Goal: Information Seeking & Learning: Learn about a topic

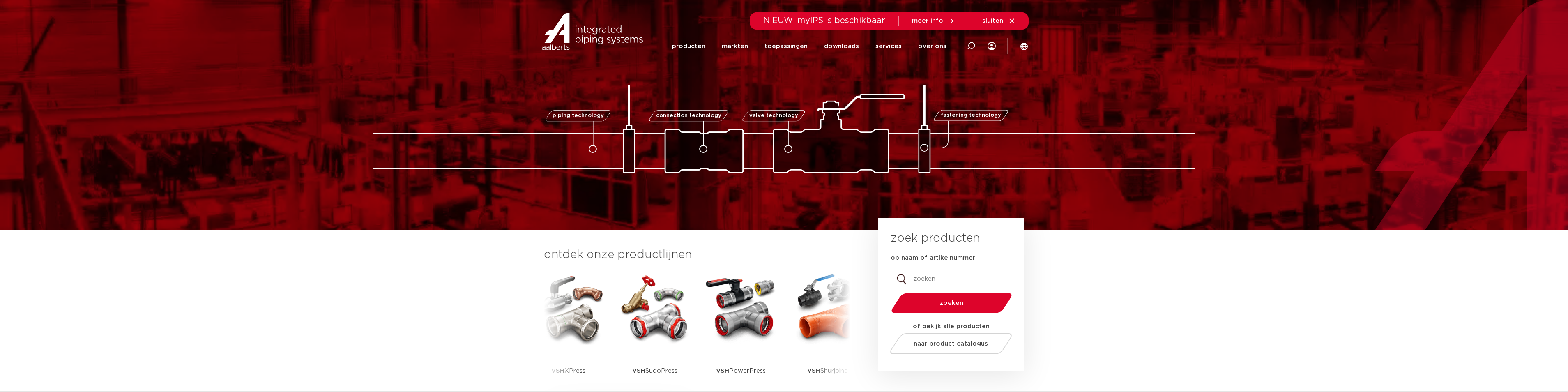
click at [969, 45] on icon at bounding box center [971, 46] width 10 height 10
type input "stainless steel xpress"
click button "Zoeken" at bounding box center [0, 0] width 0 height 0
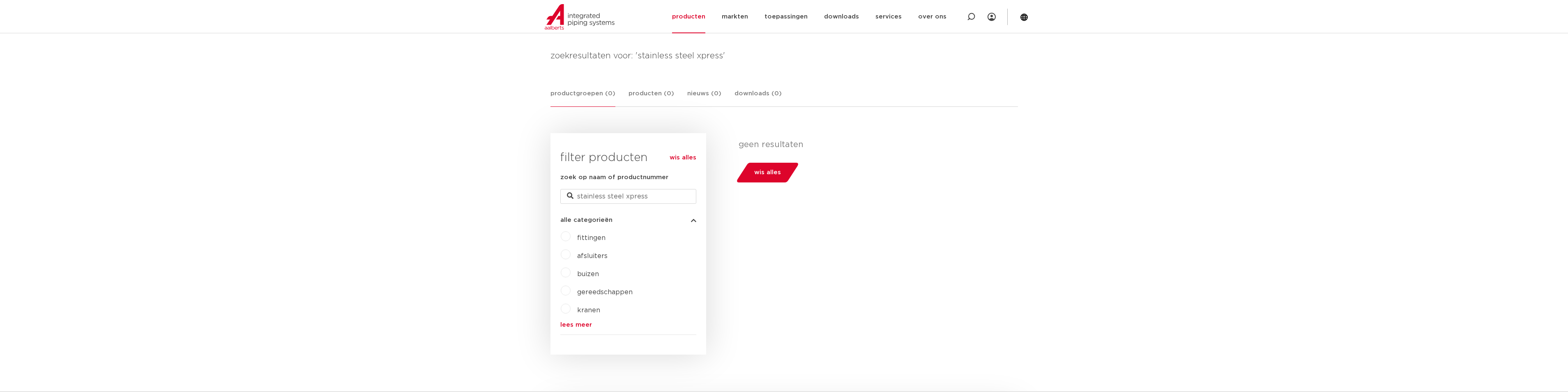
click at [570, 236] on label "fittingen" at bounding box center [587, 236] width 35 height 13
click at [579, 311] on link "lees meer" at bounding box center [628, 310] width 136 height 6
click at [594, 223] on span "fittingen" at bounding box center [591, 223] width 29 height 7
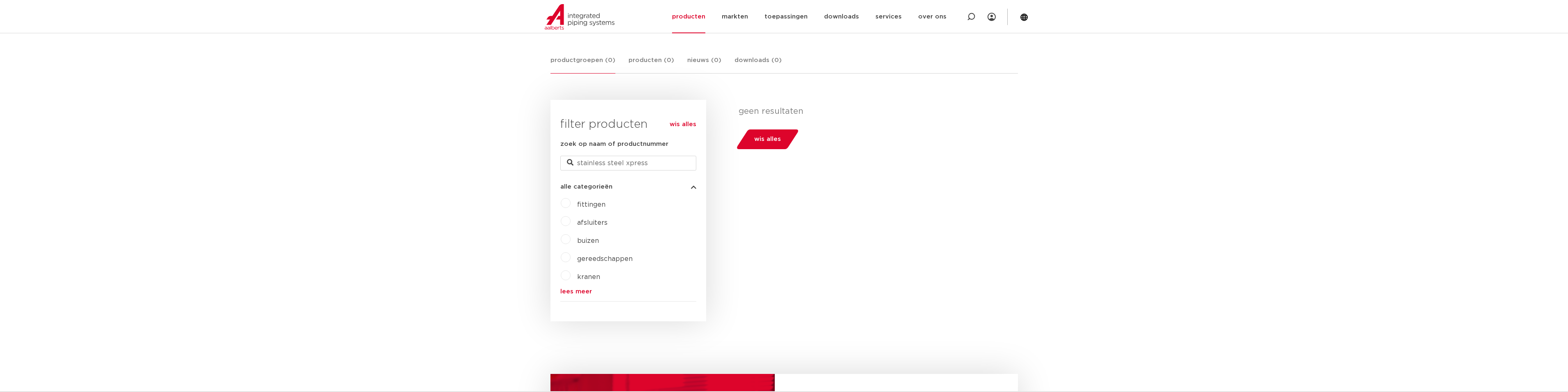
scroll to position [140, 0]
click at [973, 16] on icon at bounding box center [971, 16] width 8 height 8
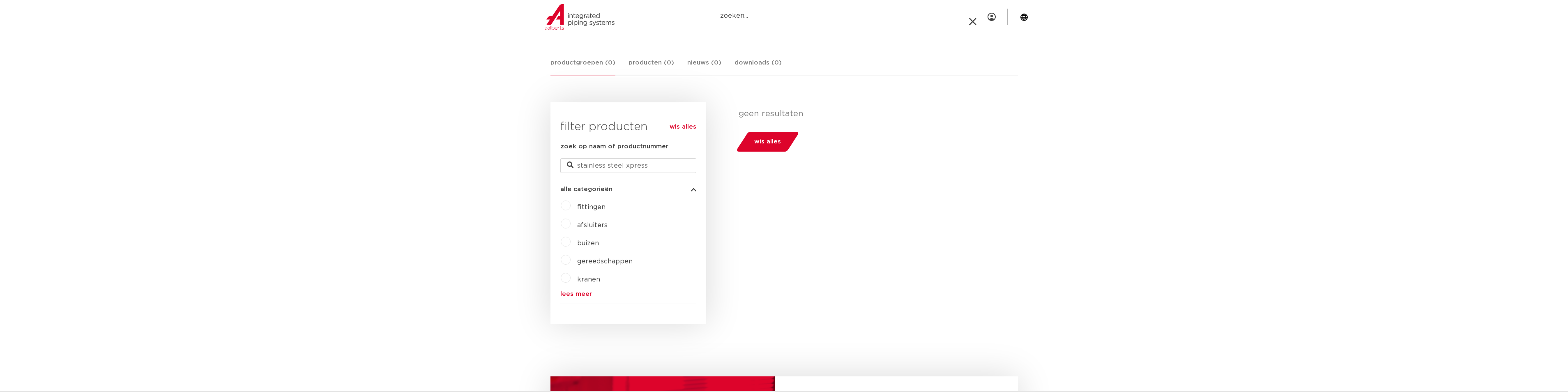
paste input "R2708 bend 90°"
type input "R2708 bend 90°"
click button "Zoeken" at bounding box center [0, 0] width 0 height 0
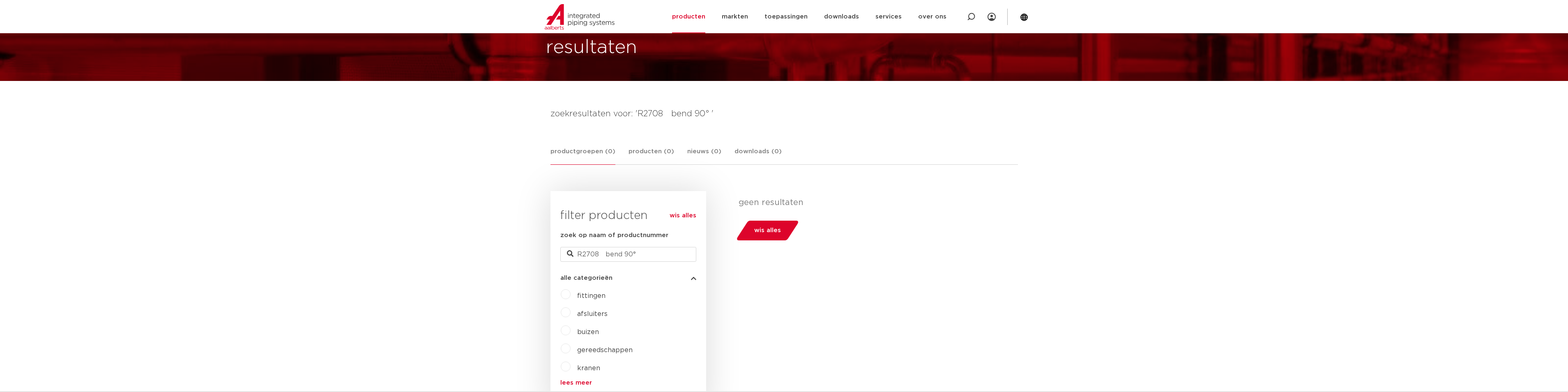
scroll to position [17, 0]
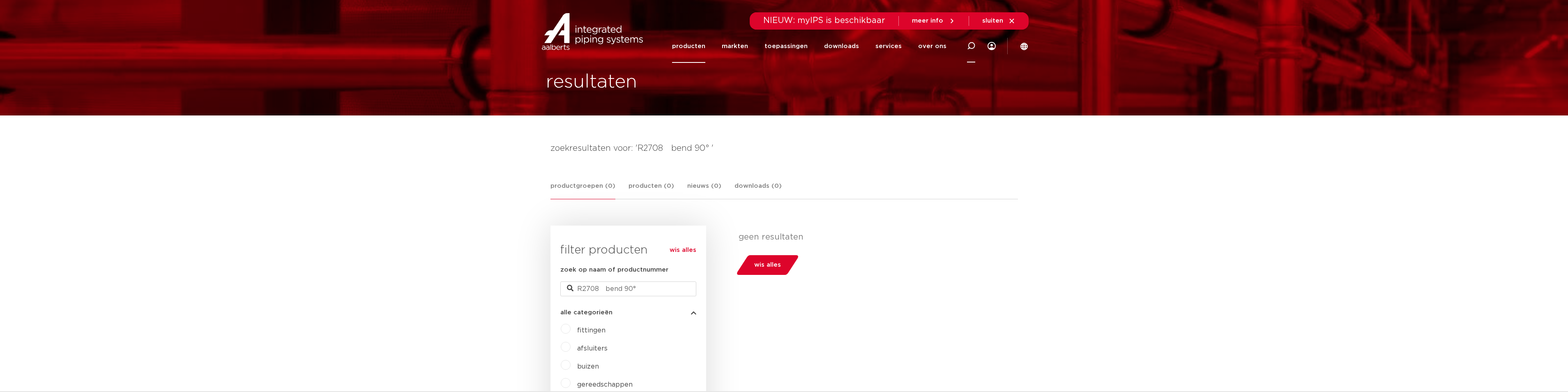
click at [970, 46] on icon at bounding box center [971, 46] width 8 height 8
paste input "6190228"
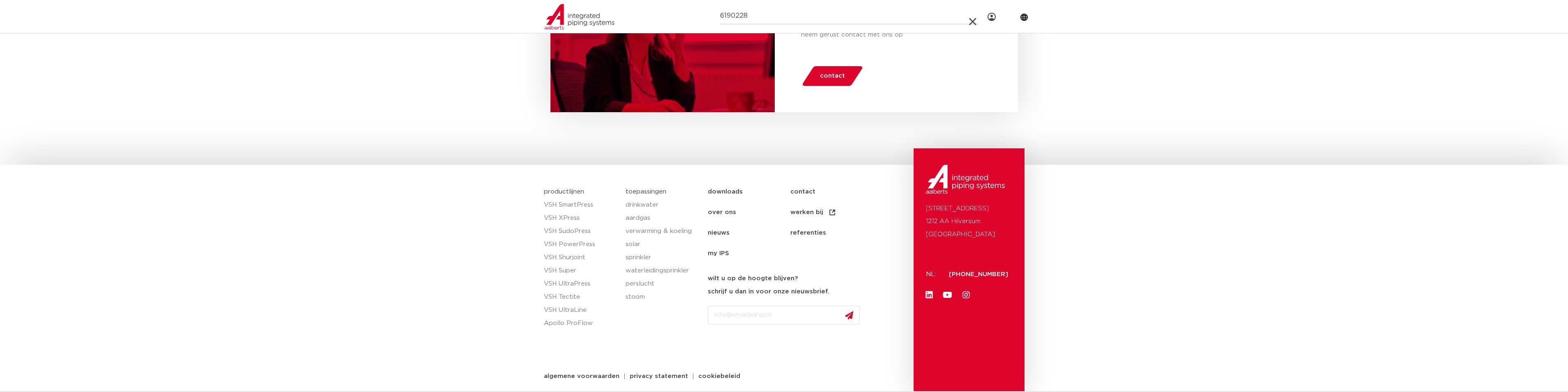
scroll to position [551, 0]
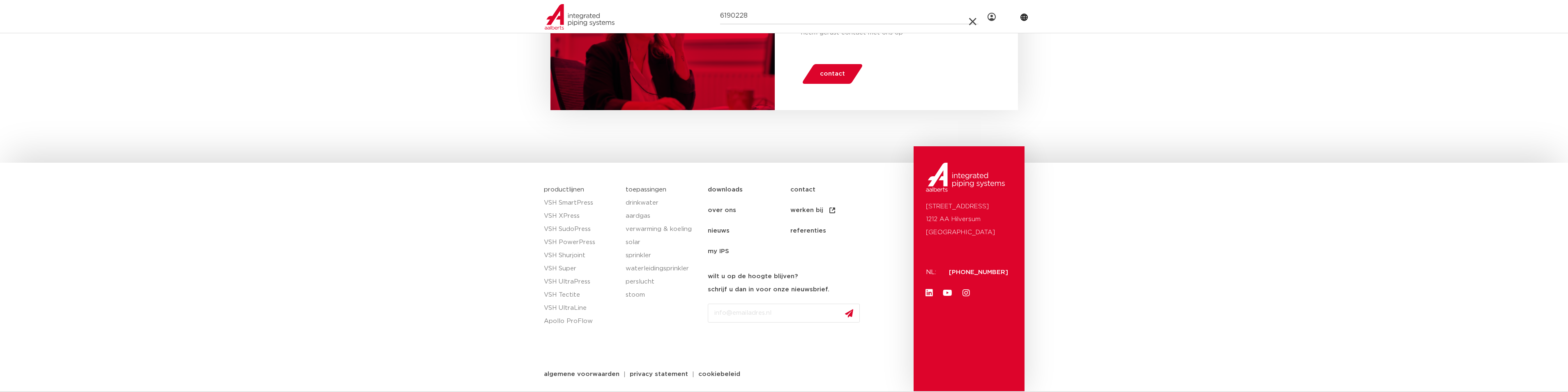
type input "6190228"
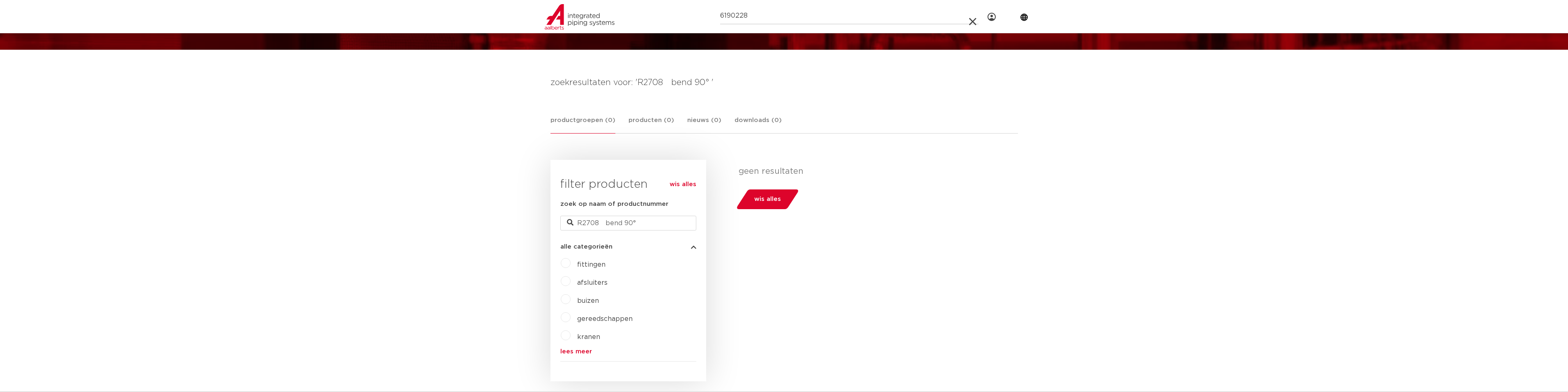
scroll to position [58, 0]
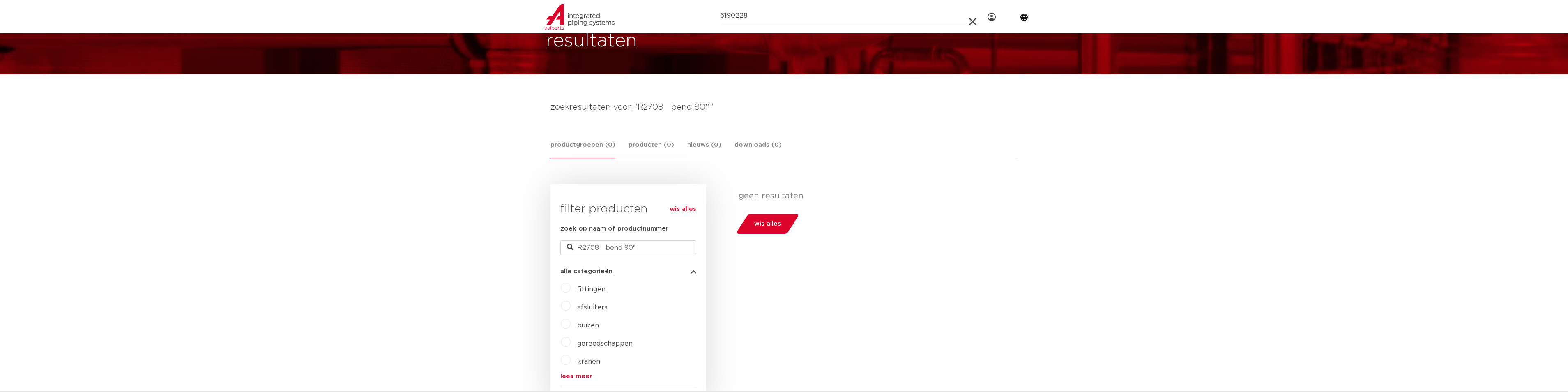
click label "fittingen"
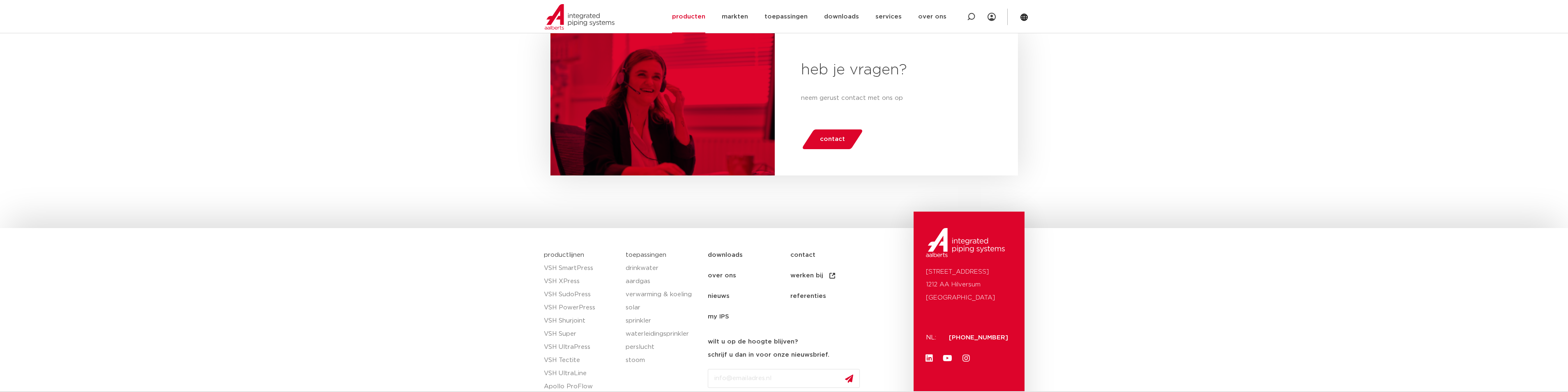
scroll to position [534, 0]
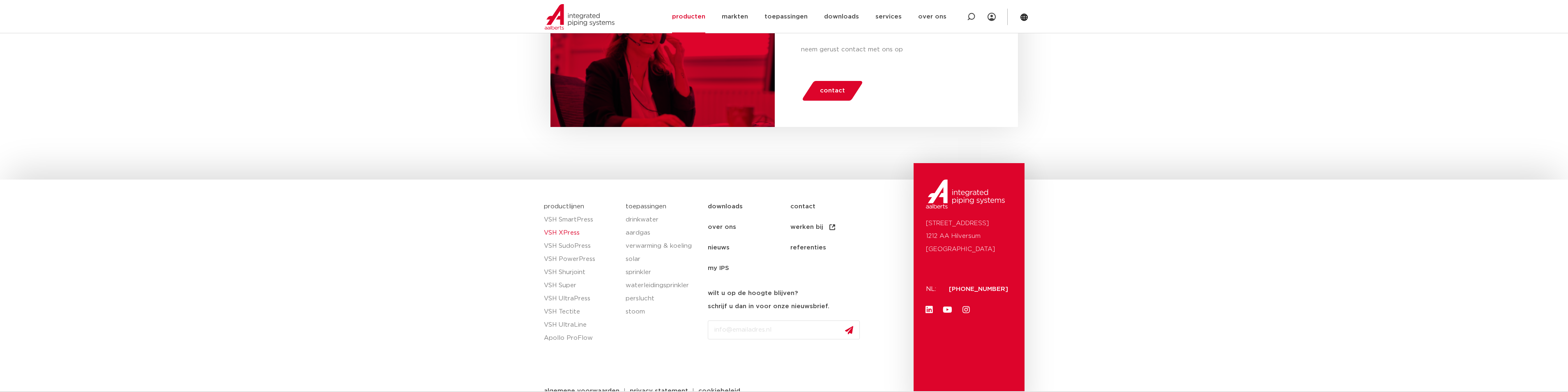
click at [575, 233] on link "VSH XPress" at bounding box center [581, 233] width 74 height 13
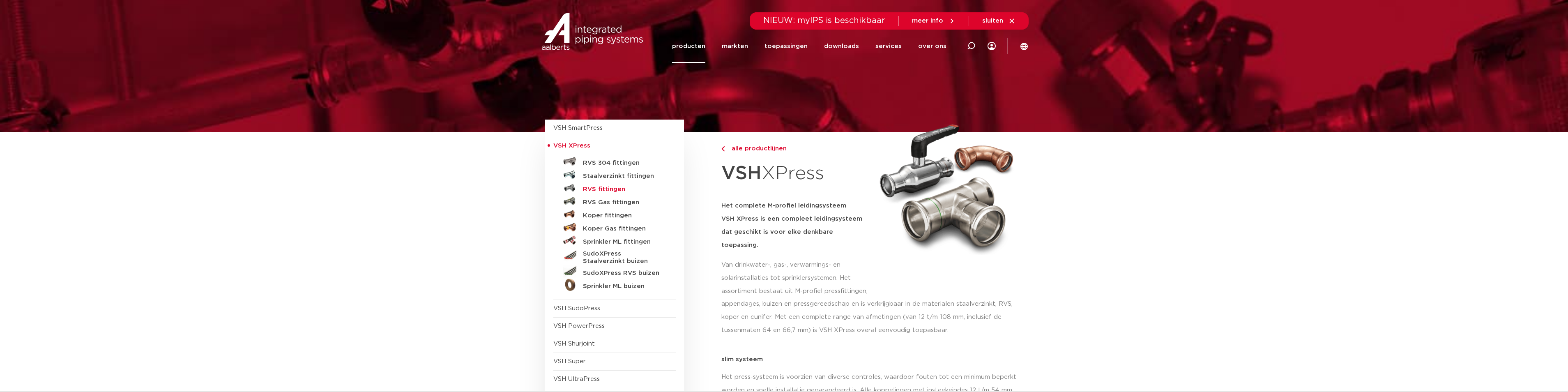
click at [612, 188] on h5 "RVS fittingen" at bounding box center [624, 189] width 82 height 7
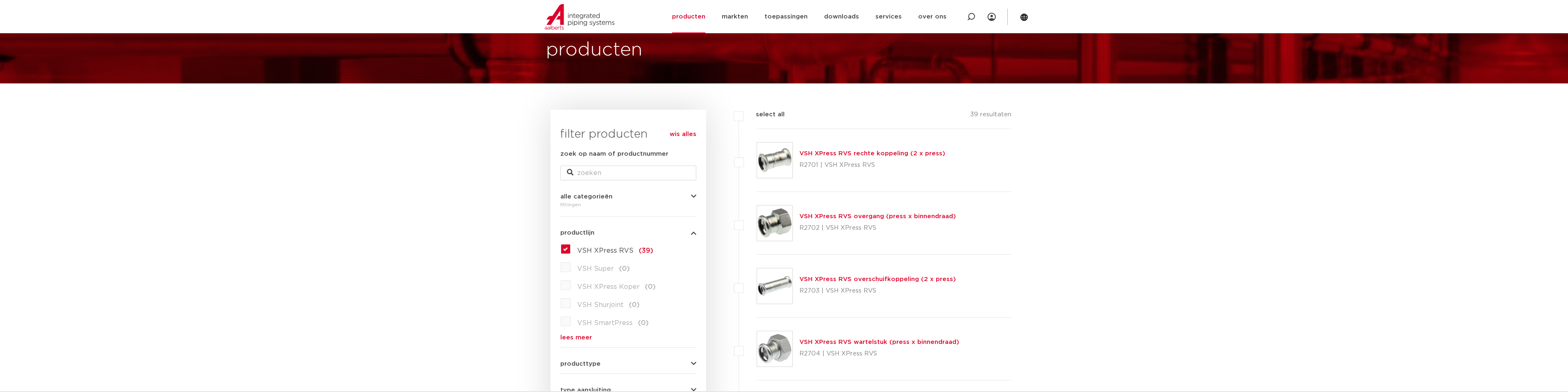
scroll to position [41, 0]
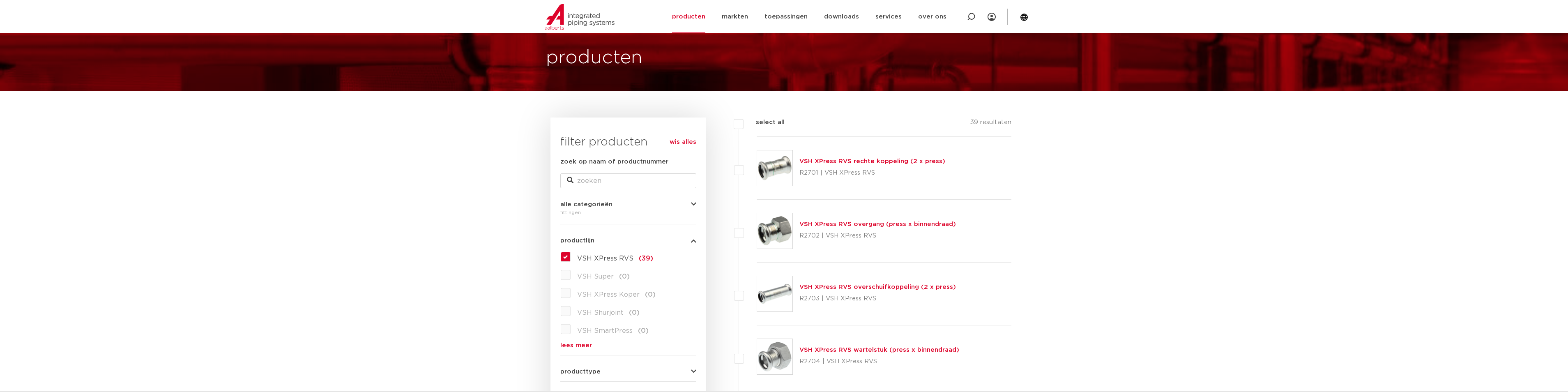
click at [780, 163] on img at bounding box center [775, 168] width 35 height 35
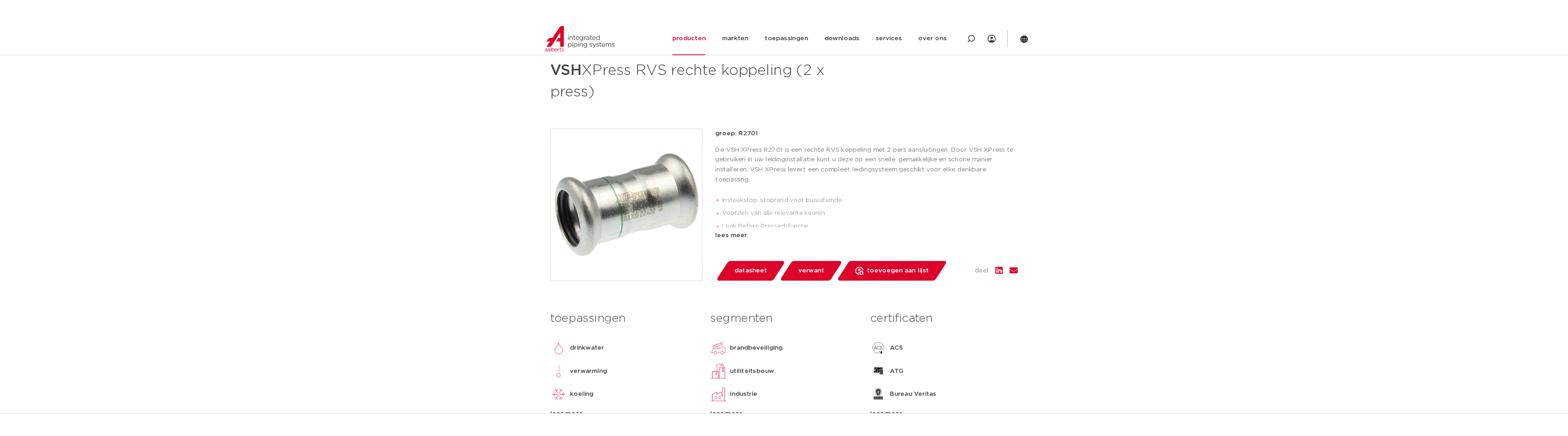
scroll to position [137, 0]
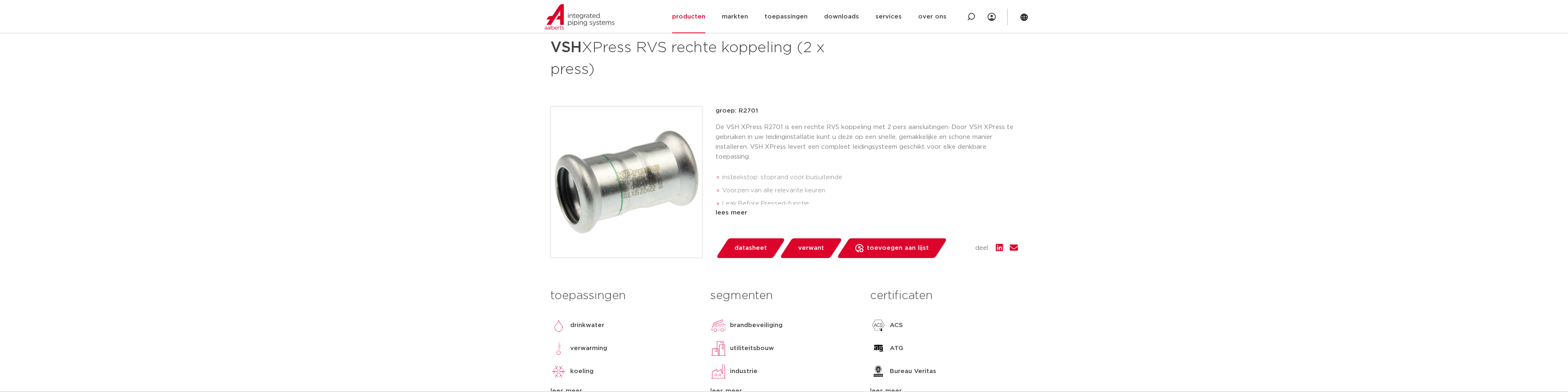
click at [754, 249] on span "datasheet" at bounding box center [751, 248] width 32 height 13
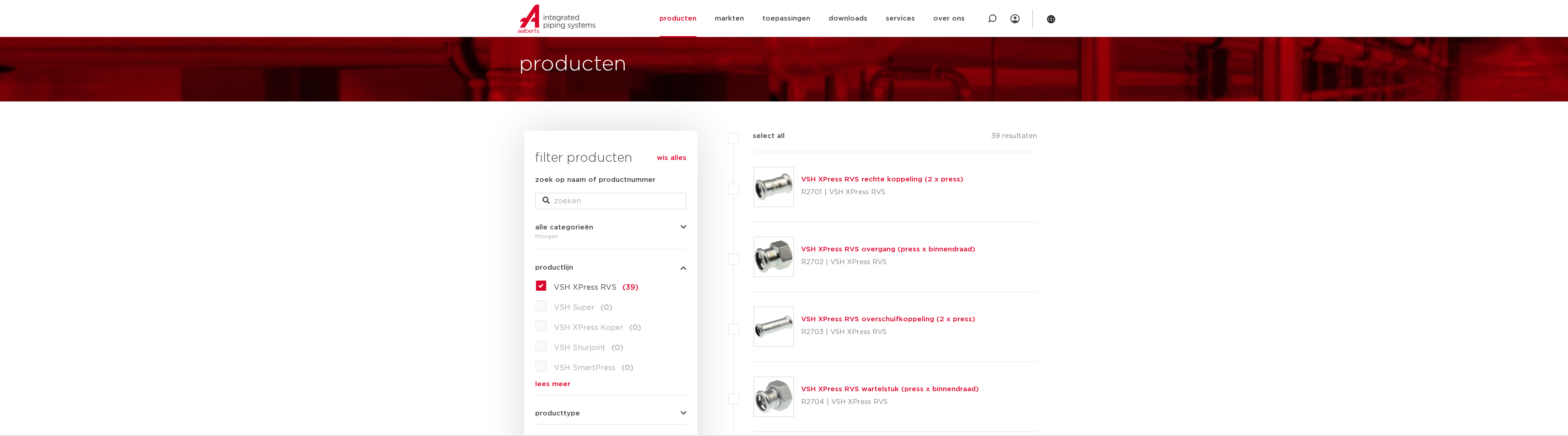
click at [839, 248] on link "VSH XPress RVS overgang (press x binnendraad)" at bounding box center [888, 249] width 174 height 7
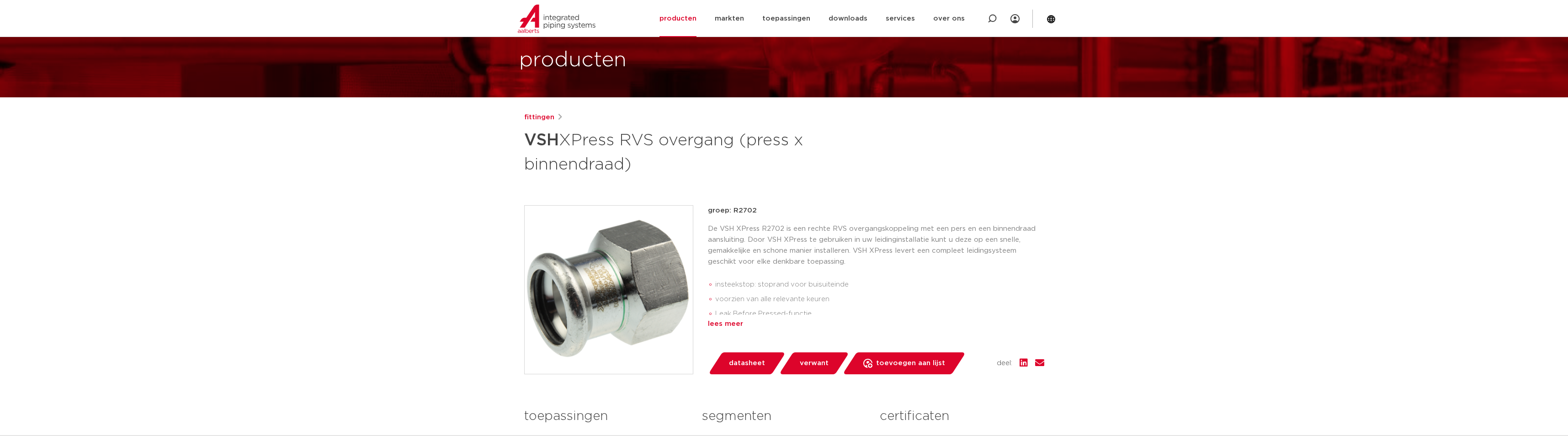
scroll to position [137, 0]
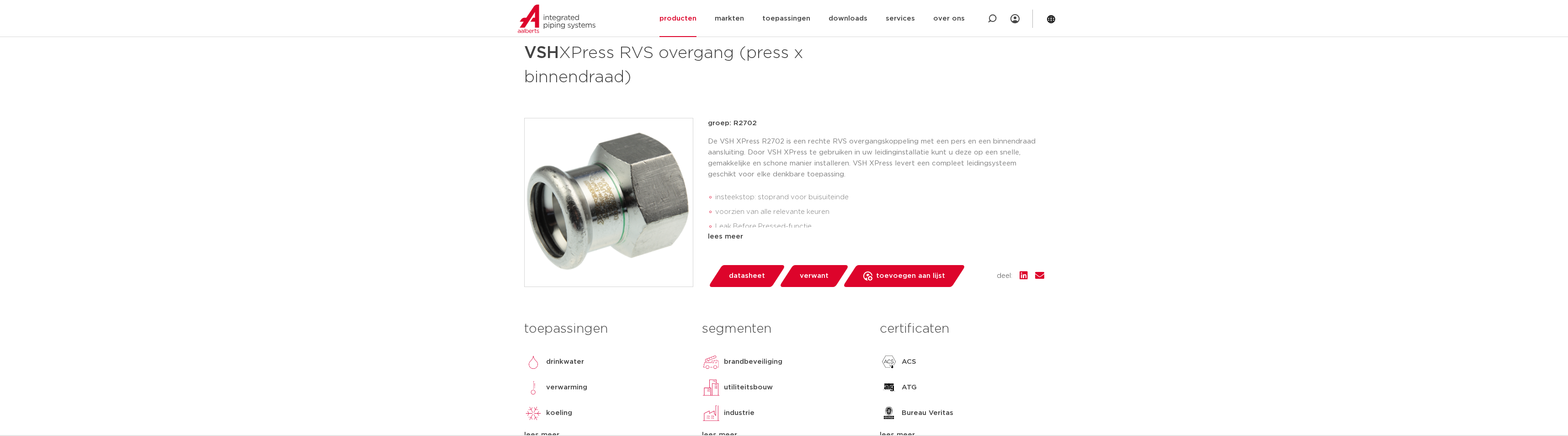
click at [749, 271] on span "datasheet" at bounding box center [746, 276] width 36 height 15
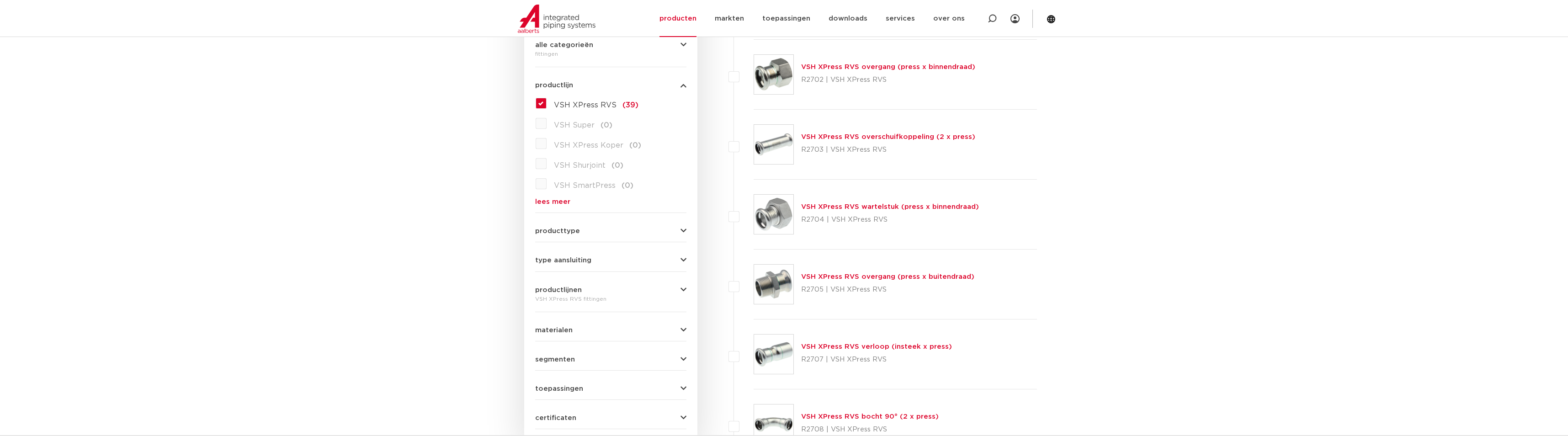
scroll to position [228, 0]
click at [812, 276] on link "VSH XPress RVS overgang (press x buitendraad)" at bounding box center [888, 276] width 173 height 7
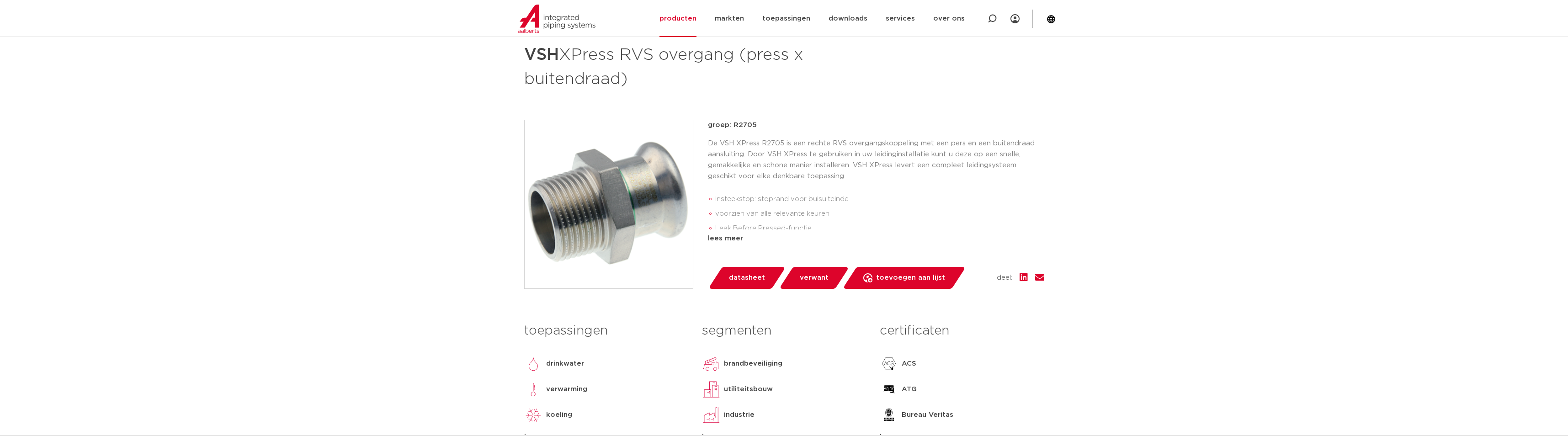
scroll to position [91, 0]
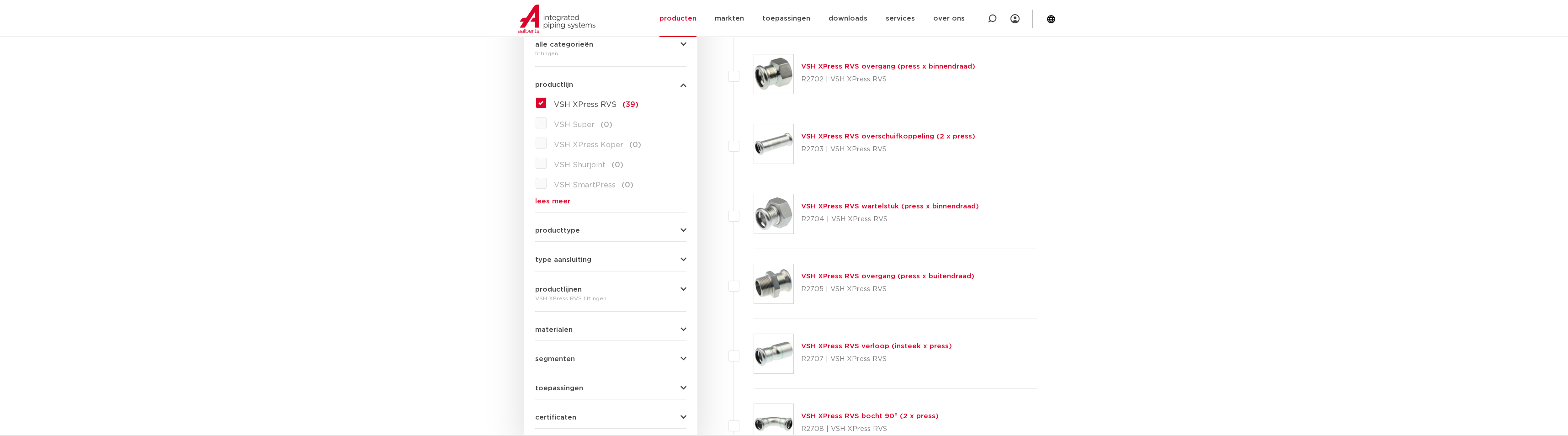
drag, startPoint x: 887, startPoint y: 288, endPoint x: 800, endPoint y: 269, distance: 89.1
click at [800, 269] on div "VSH XPress RVS overgang (press x buitendraad) R2705 | VSH XPress RVS" at bounding box center [895, 284] width 284 height 70
copy div "VSH XPress RVS overgang (press x buitendraad) R2705 | VSH XPress RVS"
click at [774, 280] on img at bounding box center [774, 284] width 39 height 39
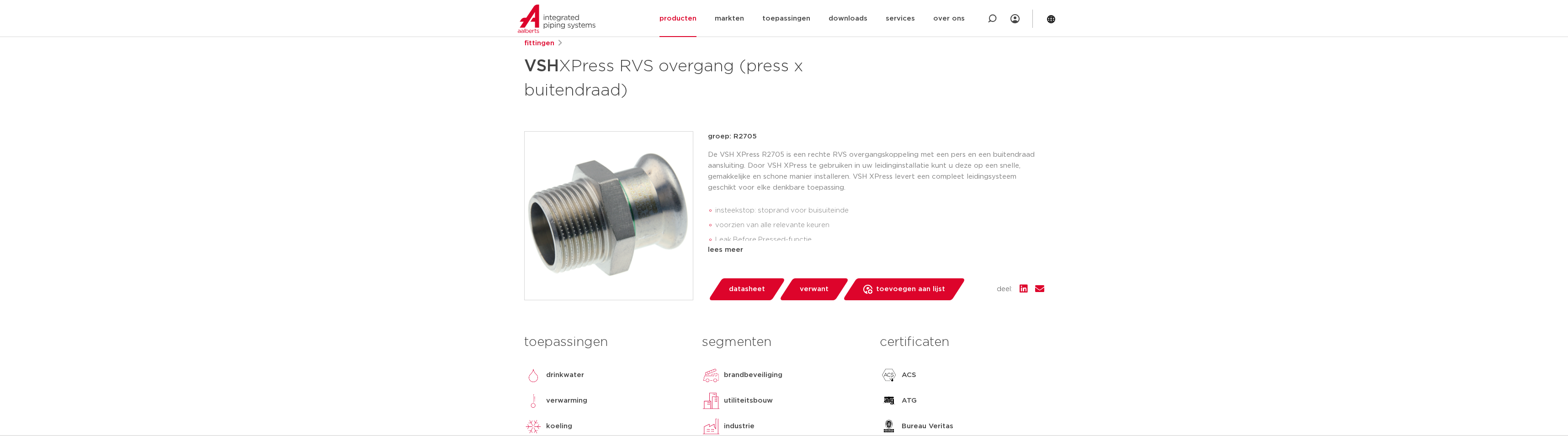
scroll to position [137, 0]
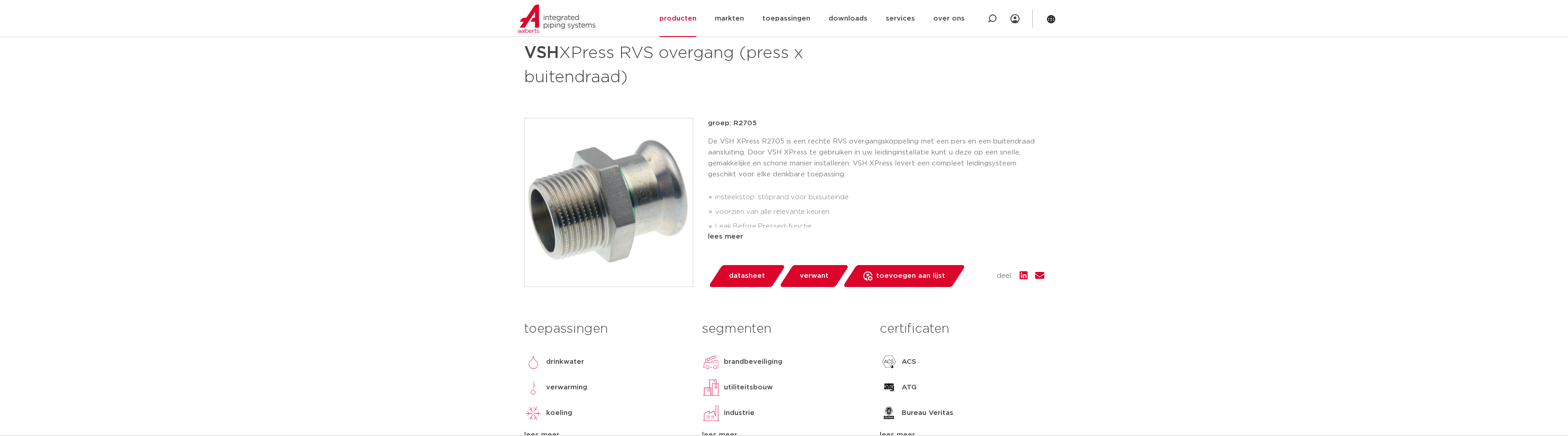
click at [757, 274] on span "datasheet" at bounding box center [746, 276] width 36 height 15
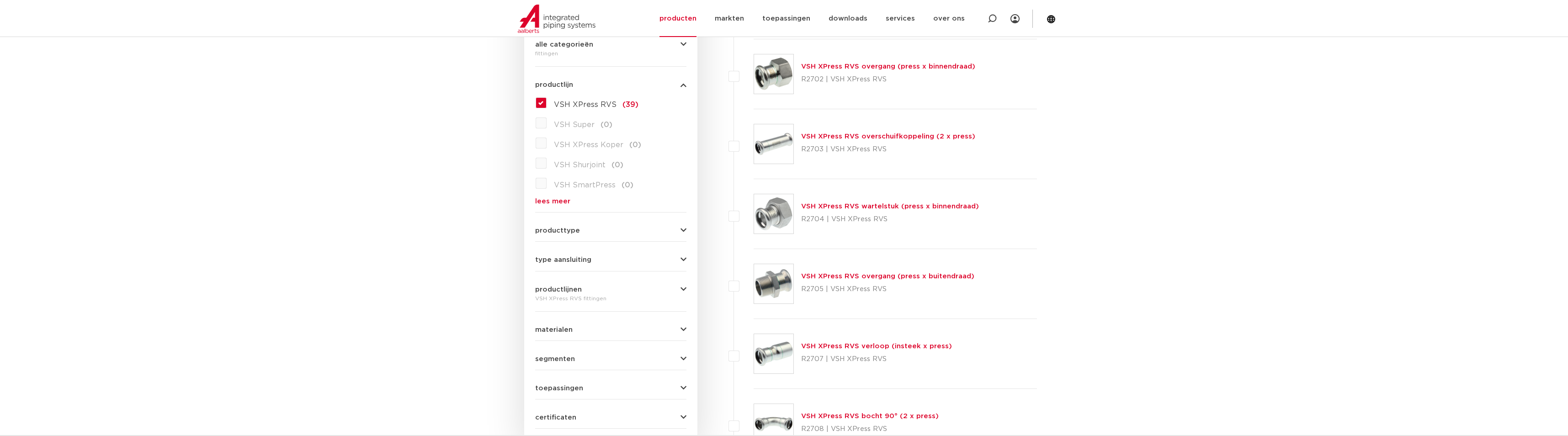
drag, startPoint x: 889, startPoint y: 358, endPoint x: 802, endPoint y: 343, distance: 88.3
click at [802, 343] on div "VSH XPress RVS verloop (insteek x press) R2707 | VSH XPress RVS" at bounding box center [876, 353] width 151 height 26
copy div "VSH XPress RVS verloop (insteek x press) R2707 | VSH XPress RVS"
click at [776, 353] on img at bounding box center [774, 353] width 39 height 39
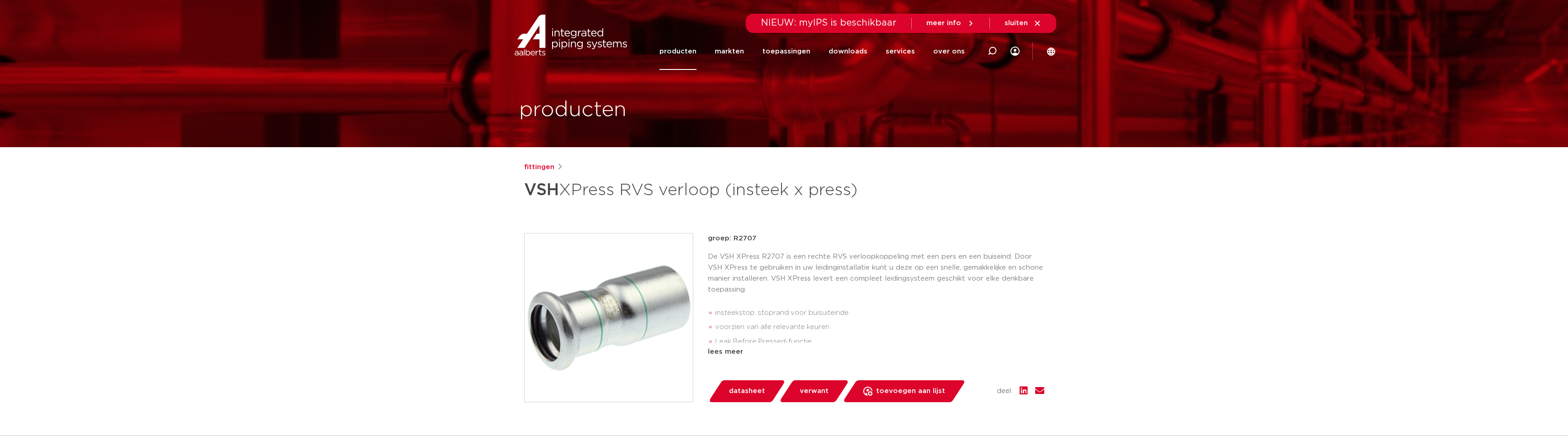
click at [750, 390] on span "datasheet" at bounding box center [746, 391] width 36 height 15
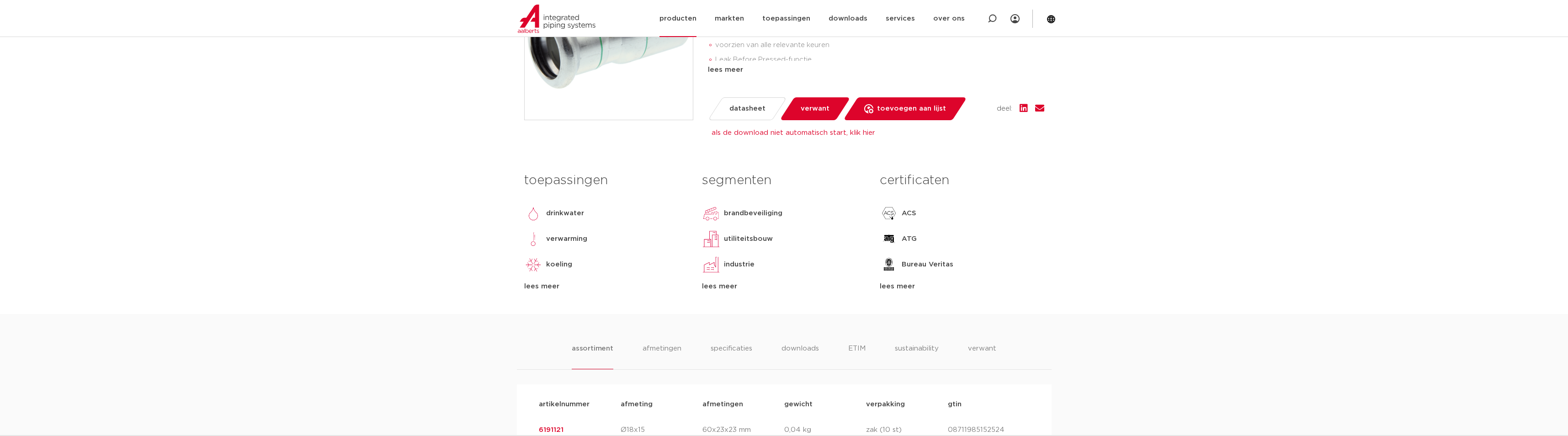
scroll to position [320, 0]
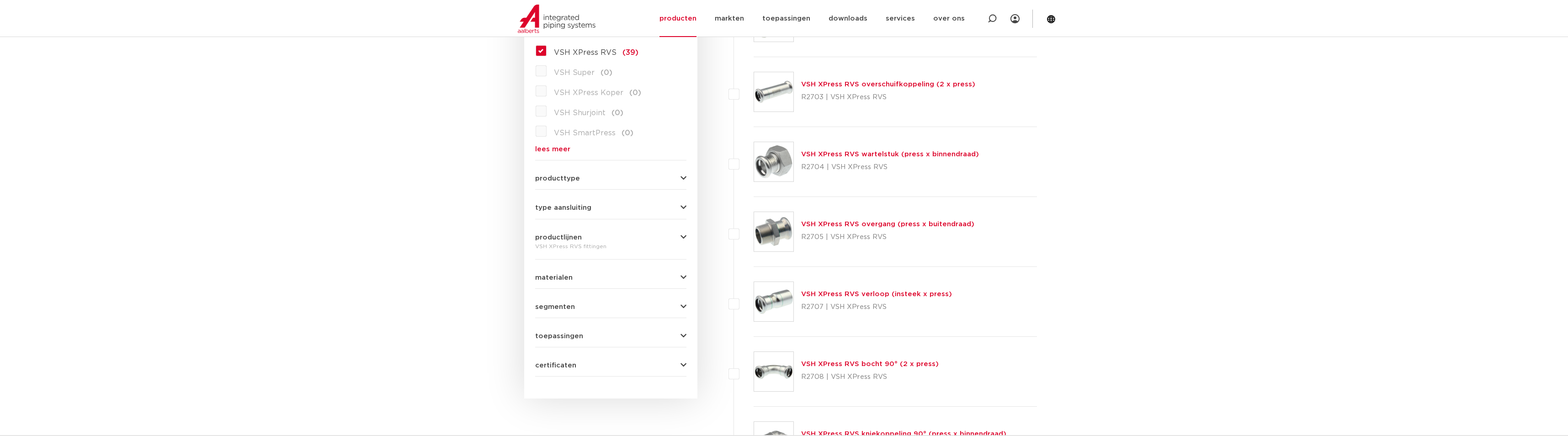
scroll to position [366, 0]
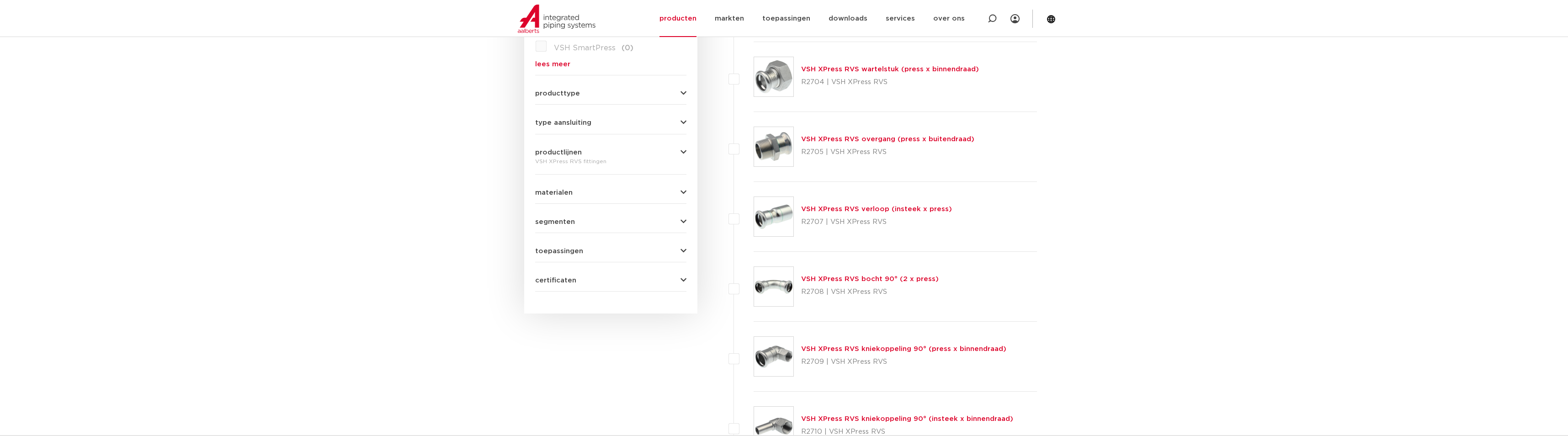
click at [845, 280] on link "VSH XPress RVS bocht 90° (2 x press)" at bounding box center [870, 279] width 137 height 7
drag, startPoint x: 801, startPoint y: 292, endPoint x: 887, endPoint y: 299, distance: 86.3
click at [887, 299] on p "R2708 | VSH XPress RVS" at bounding box center [870, 292] width 137 height 15
copy p "R2708 | VSH XPress RVS"
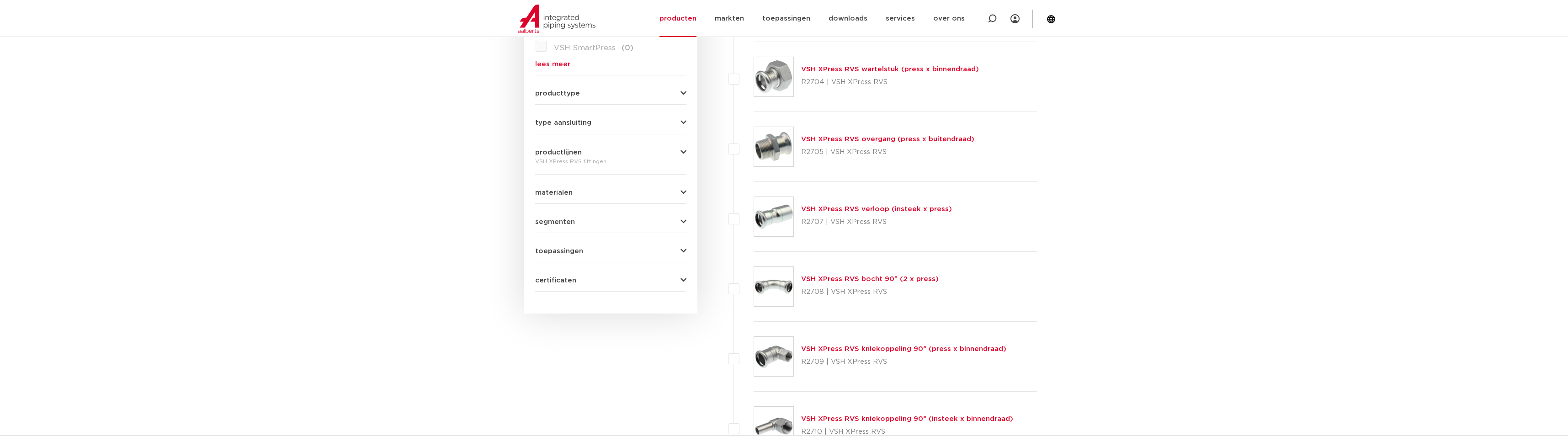
click at [785, 286] on img at bounding box center [774, 286] width 39 height 39
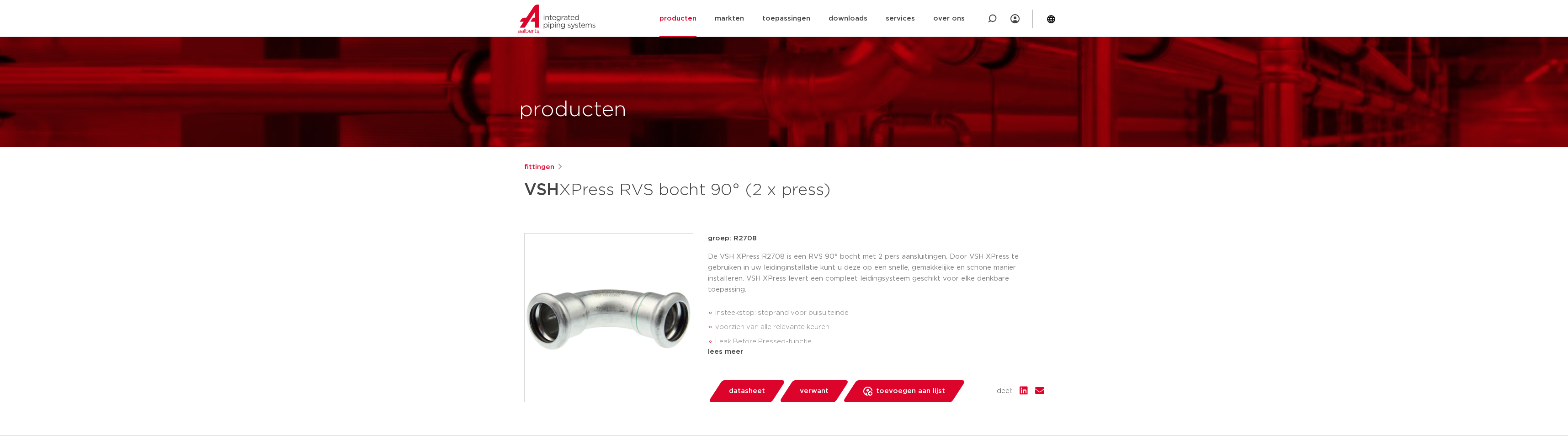
scroll to position [183, 0]
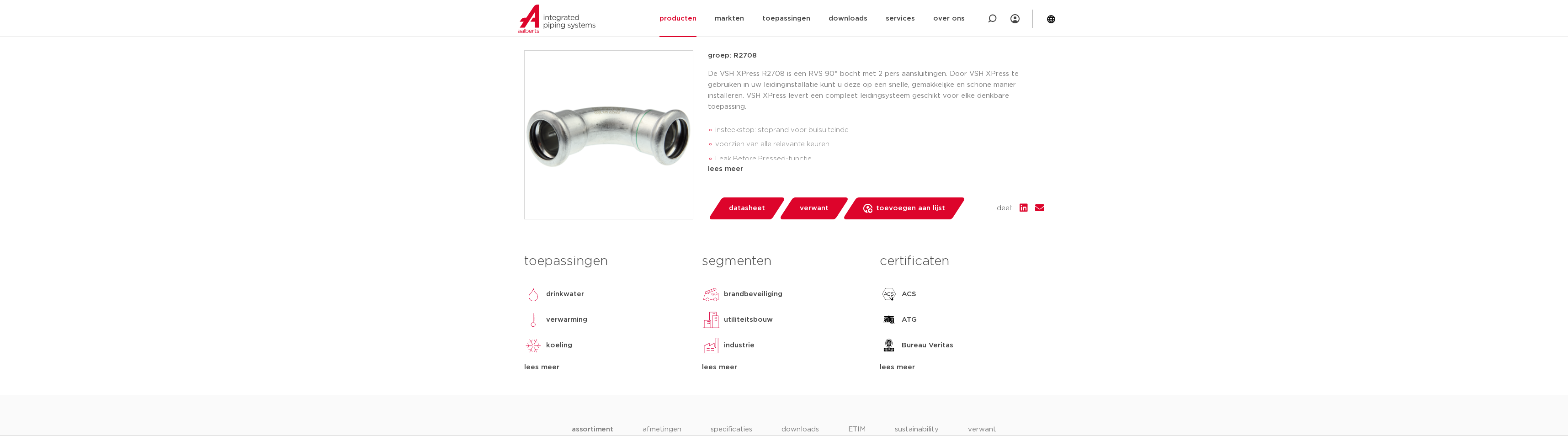
click at [748, 207] on span "datasheet" at bounding box center [746, 209] width 36 height 15
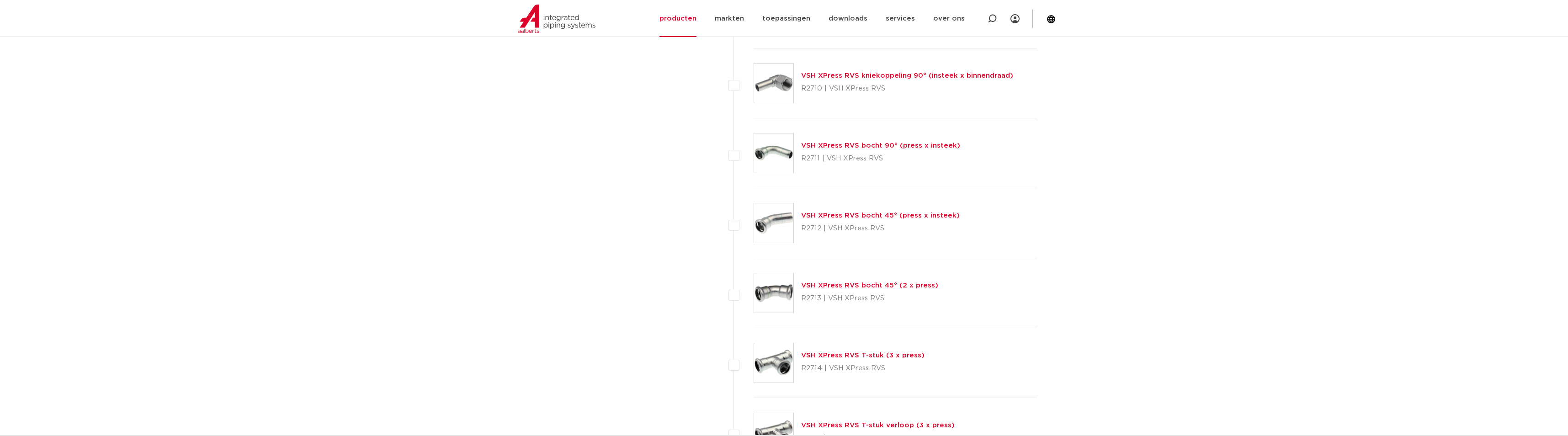
scroll to position [731, 0]
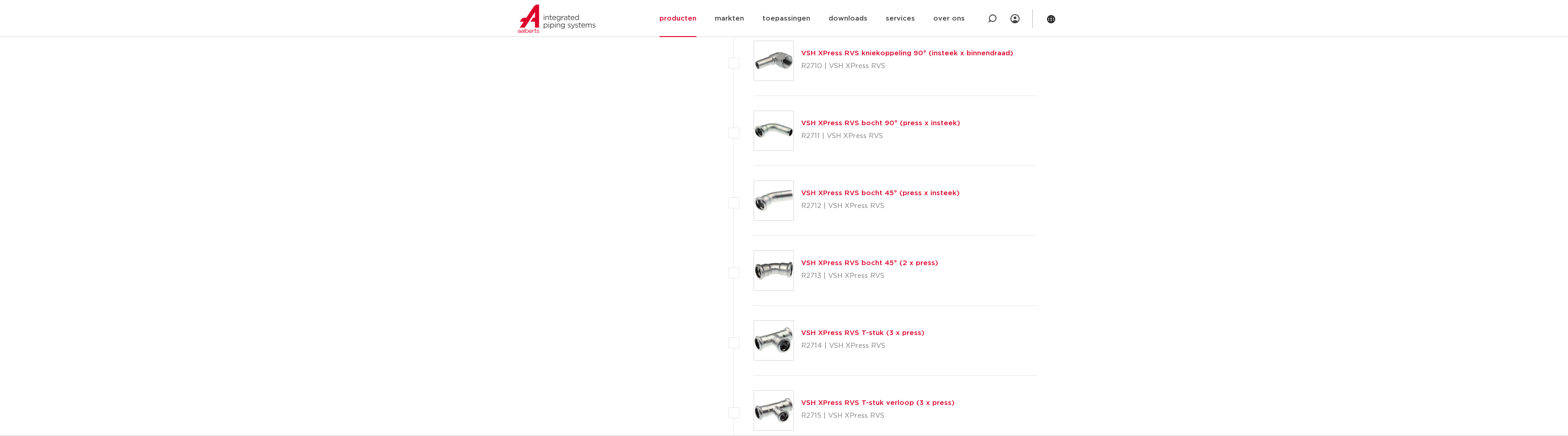
click at [847, 263] on link "VSH XPress RVS bocht 45° (2 x press)" at bounding box center [870, 263] width 137 height 7
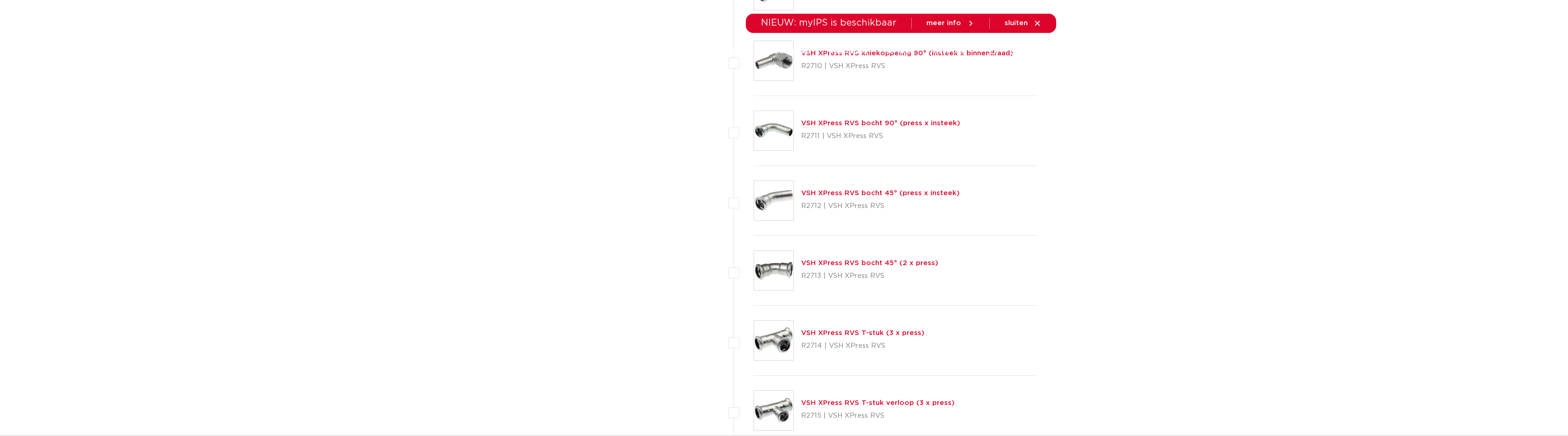
drag, startPoint x: 801, startPoint y: 274, endPoint x: 891, endPoint y: 277, distance: 90.0
click at [891, 277] on p "R2713 | VSH XPress RVS" at bounding box center [870, 276] width 137 height 15
copy p "R2713 | VSH XPress RVS"
click at [774, 269] on img at bounding box center [774, 271] width 39 height 39
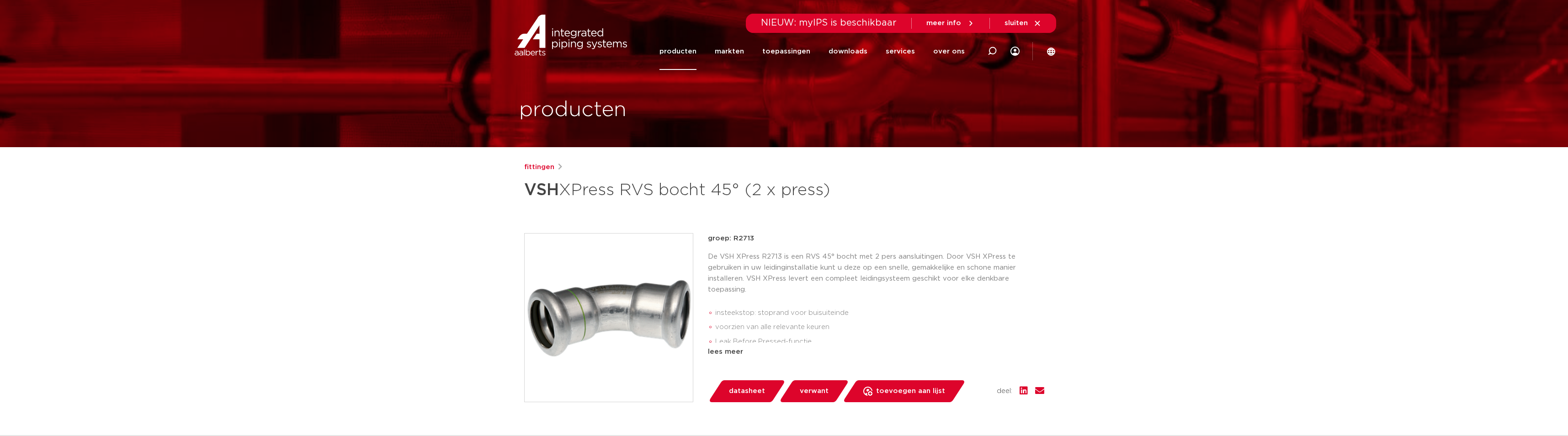
drag, startPoint x: 745, startPoint y: 392, endPoint x: 751, endPoint y: 386, distance: 8.5
click at [746, 392] on span "datasheet" at bounding box center [746, 391] width 36 height 15
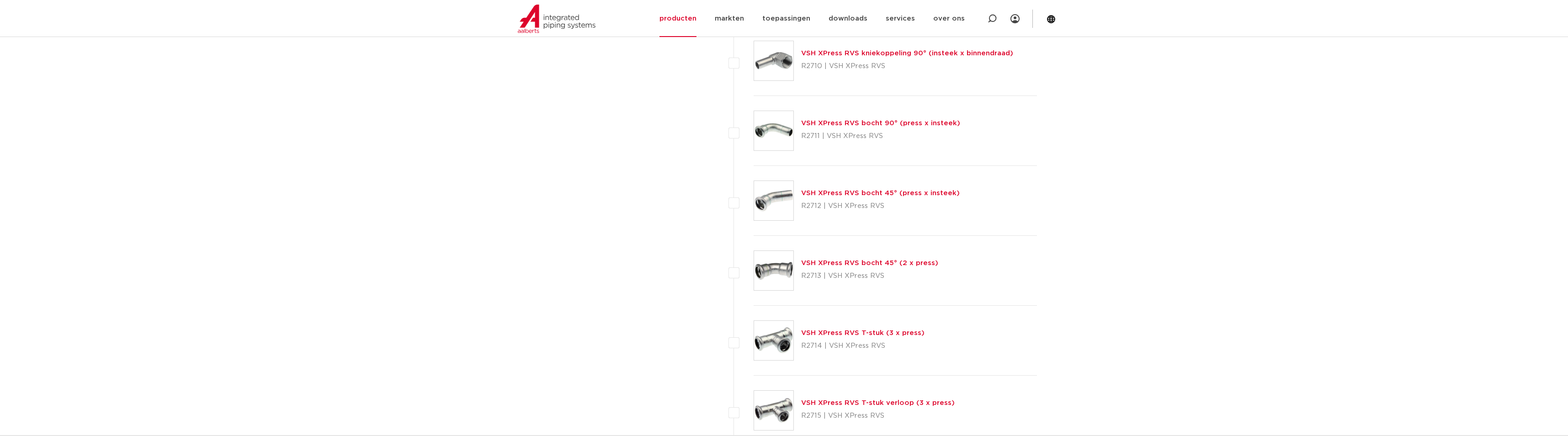
scroll to position [777, 0]
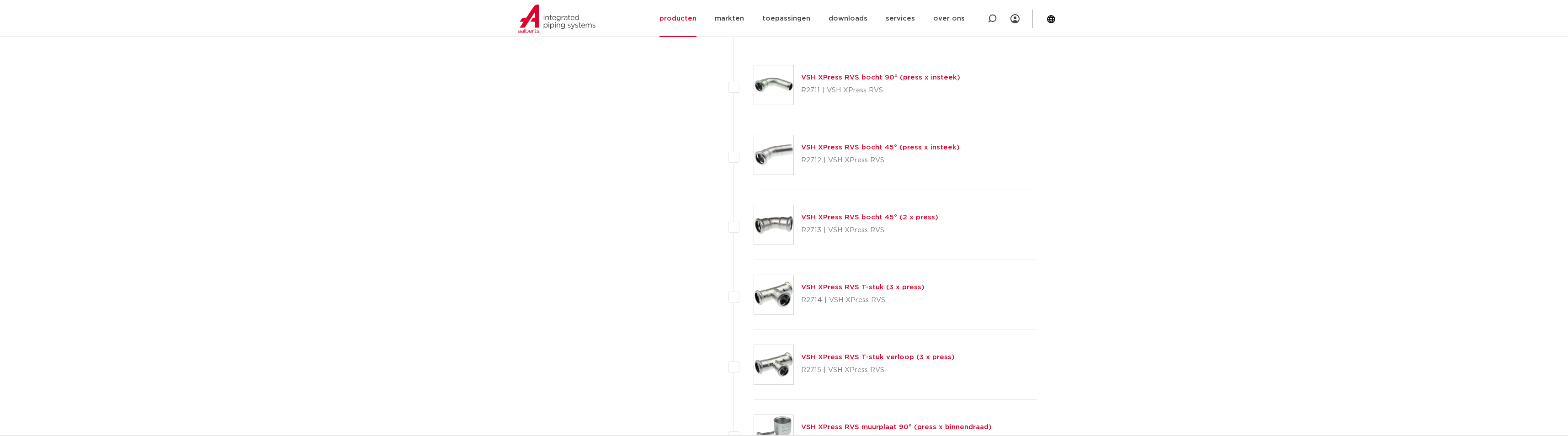
click at [821, 356] on link "VSH XPress RVS T-stuk verloop (3 x press)" at bounding box center [878, 357] width 154 height 7
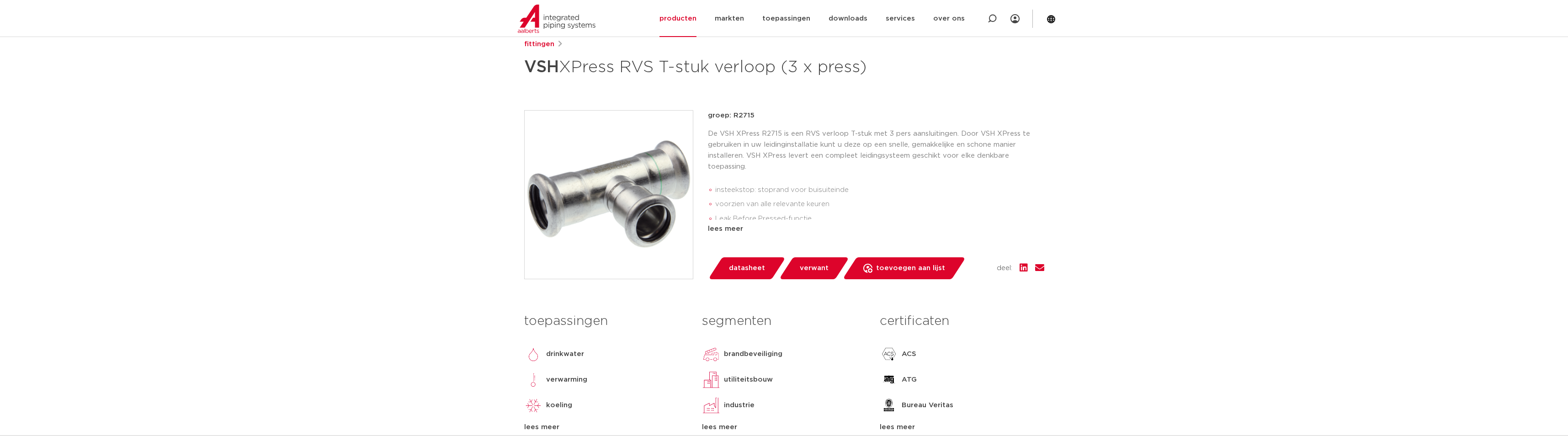
scroll to position [91, 0]
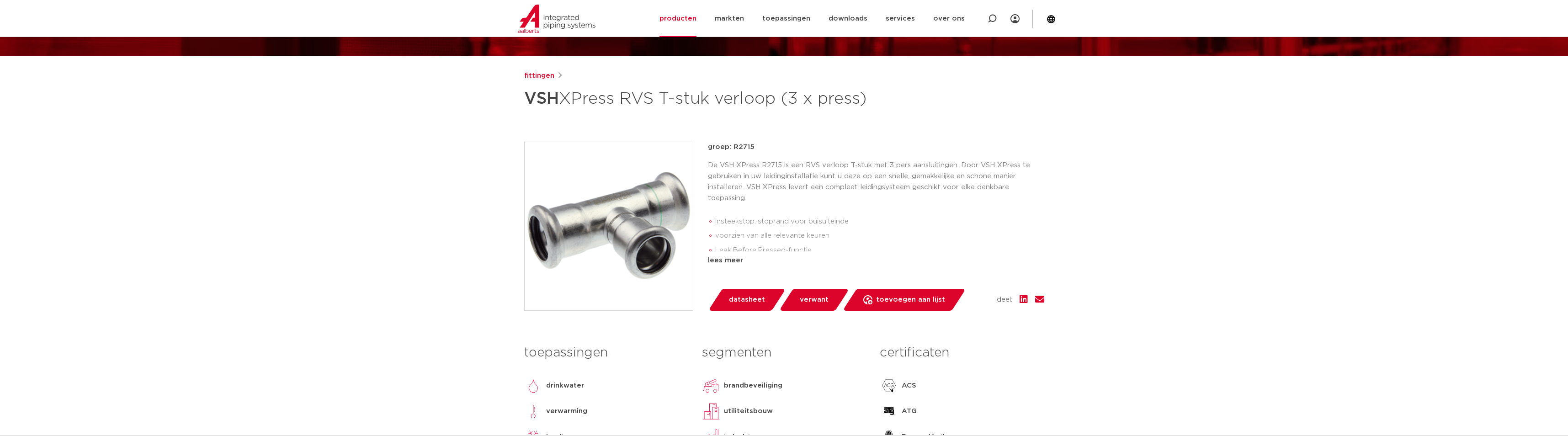
click at [743, 307] on span "datasheet" at bounding box center [746, 300] width 36 height 15
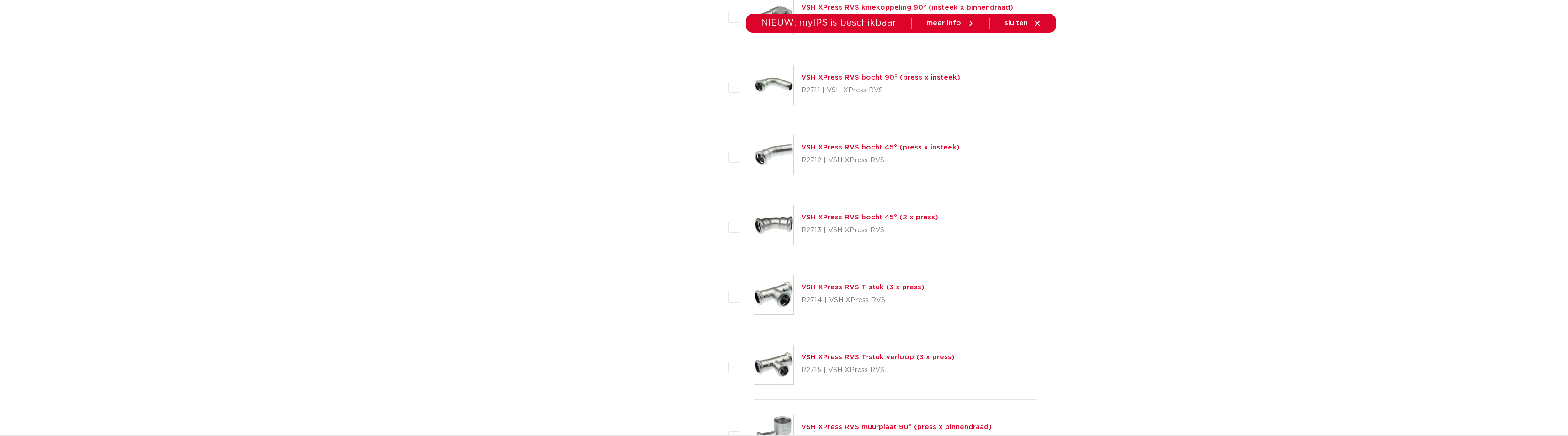
drag, startPoint x: 801, startPoint y: 370, endPoint x: 889, endPoint y: 369, distance: 88.0
click at [889, 369] on p "R2715 | VSH XPress RVS" at bounding box center [878, 370] width 154 height 15
copy p "R2715 | VSH XPress RVS"
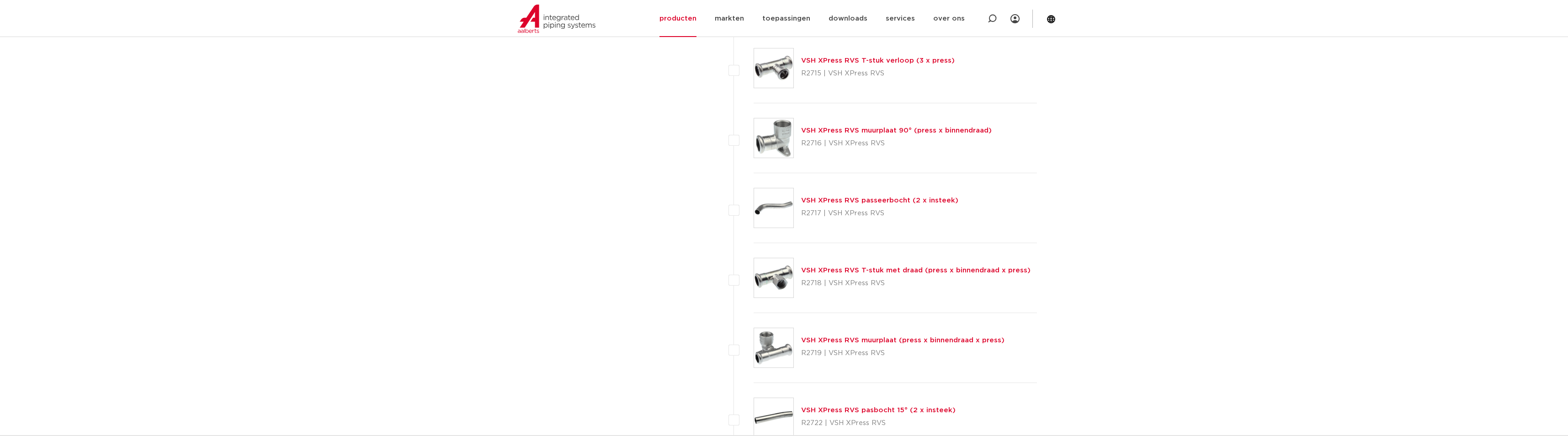
scroll to position [1097, 0]
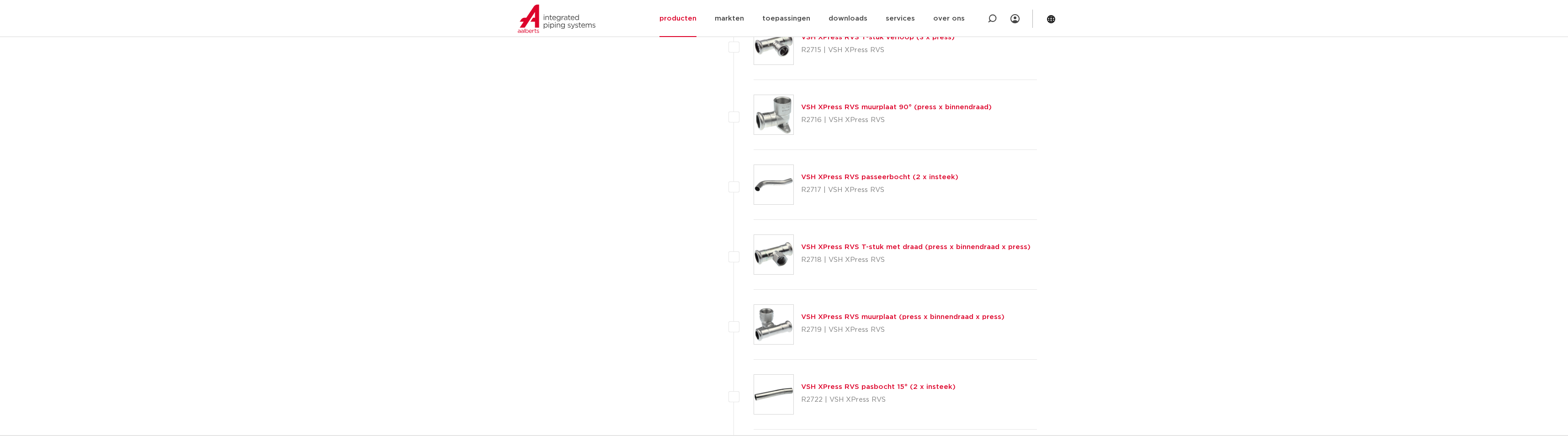
click at [883, 249] on link "VSH XPress RVS T-stuk met draad (press x binnendraad x press)" at bounding box center [916, 247] width 230 height 7
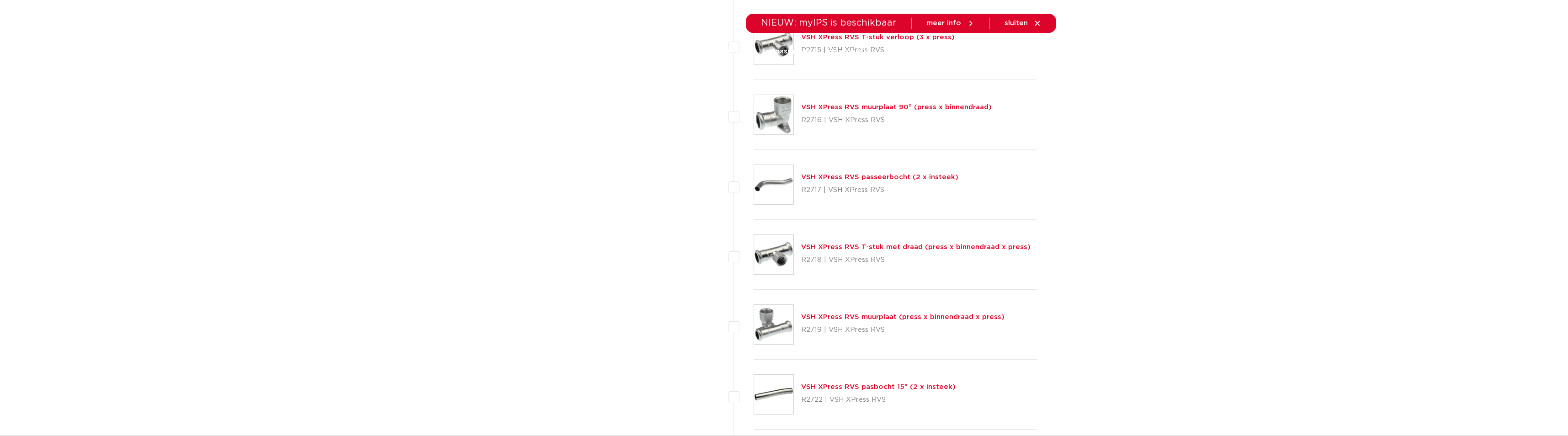
drag, startPoint x: 801, startPoint y: 261, endPoint x: 914, endPoint y: 269, distance: 113.3
click at [914, 269] on div "VSH XPress RVS T-stuk met draad (press x binnendraad x press) R2718 | VSH XPres…" at bounding box center [895, 255] width 284 height 70
copy p "R2718 | VSH XPress RVS"
click at [774, 257] on img at bounding box center [774, 255] width 39 height 39
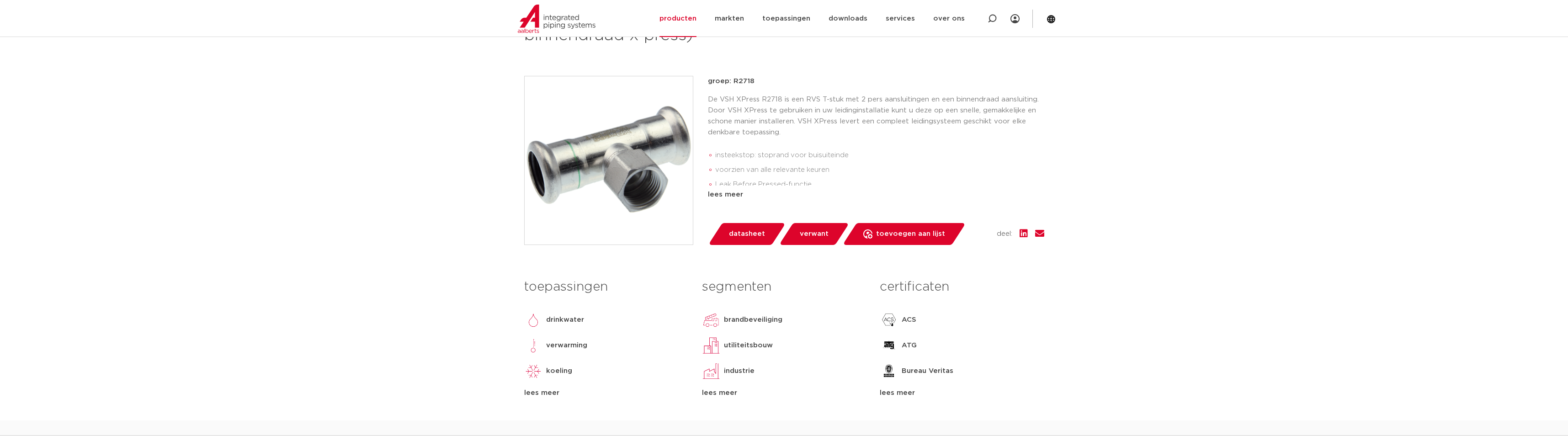
scroll to position [183, 0]
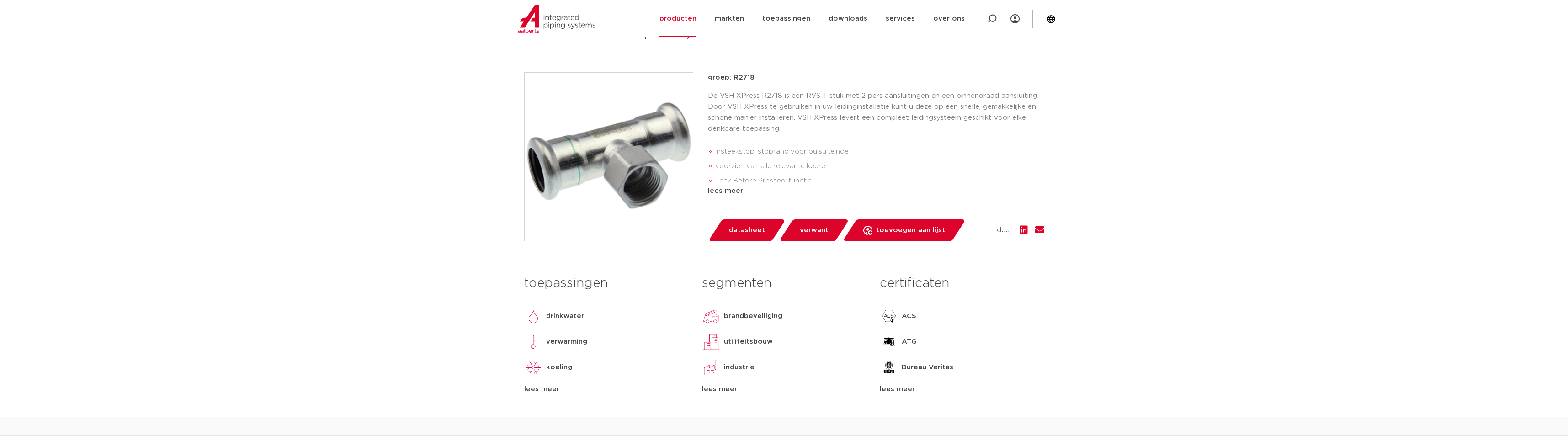
click at [750, 235] on span "datasheet" at bounding box center [746, 230] width 36 height 15
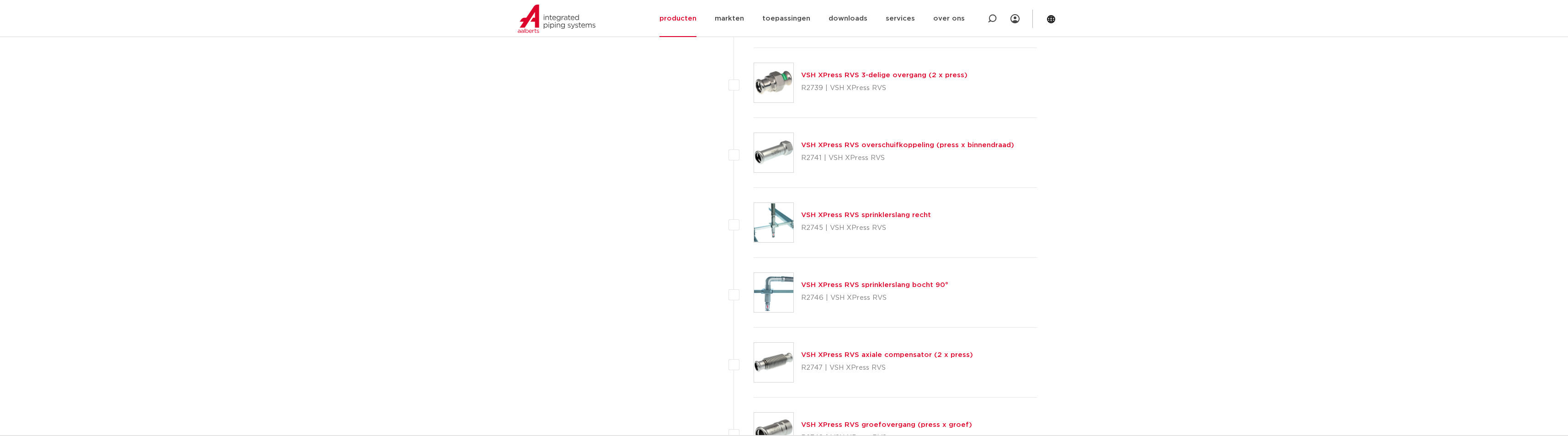
scroll to position [2193, 0]
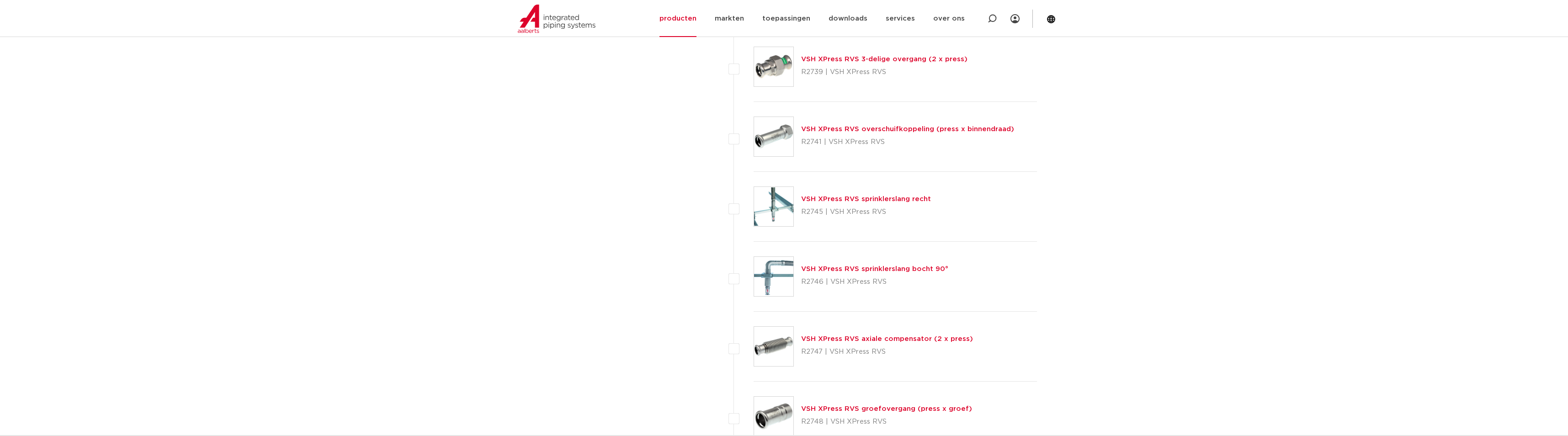
click at [833, 199] on link "VSH XPress RVS sprinklerslang recht" at bounding box center [866, 199] width 130 height 7
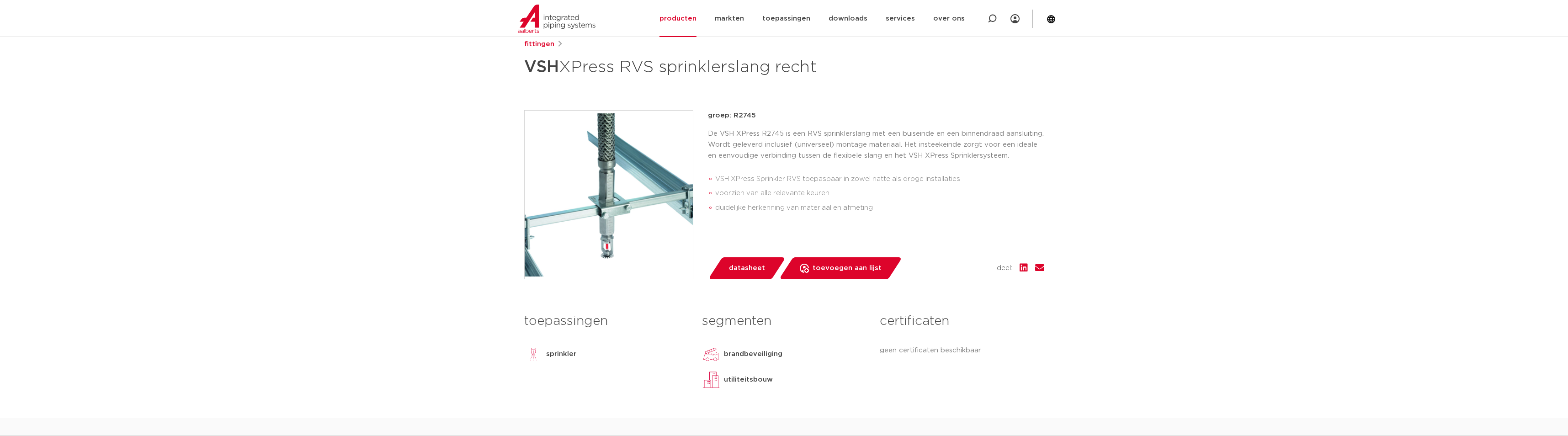
scroll to position [137, 0]
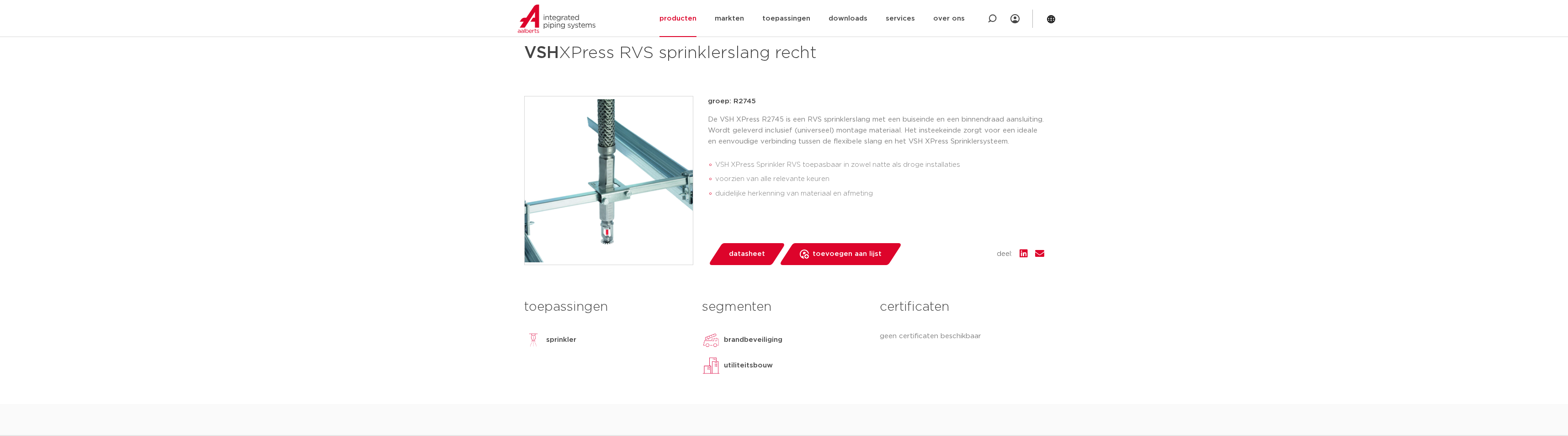
click at [750, 253] on span "datasheet" at bounding box center [746, 254] width 36 height 15
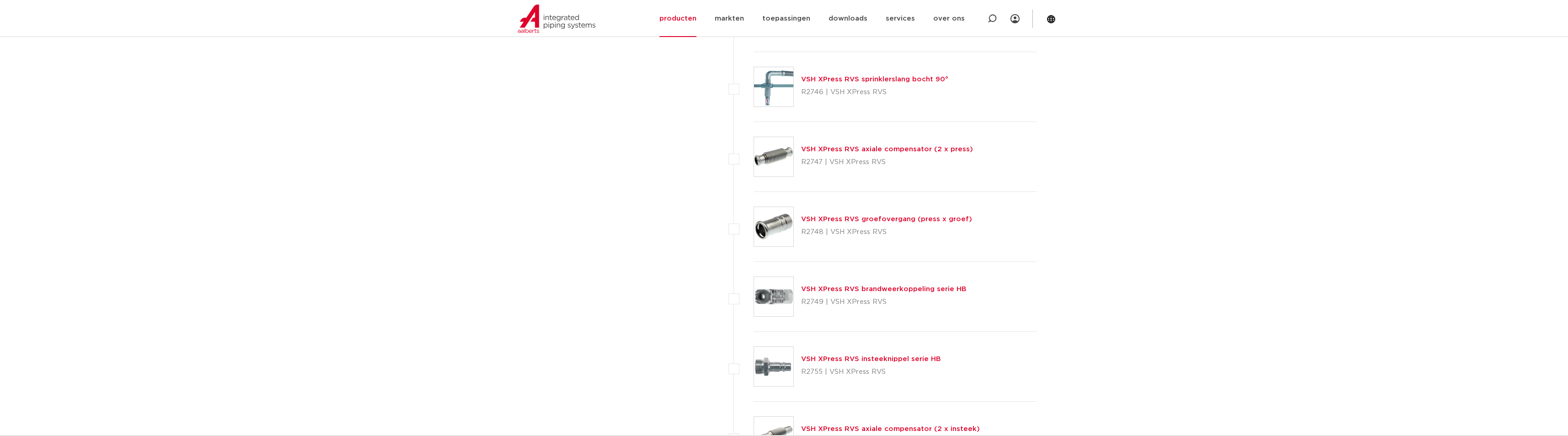
scroll to position [2376, 0]
